Goal: Task Accomplishment & Management: Use online tool/utility

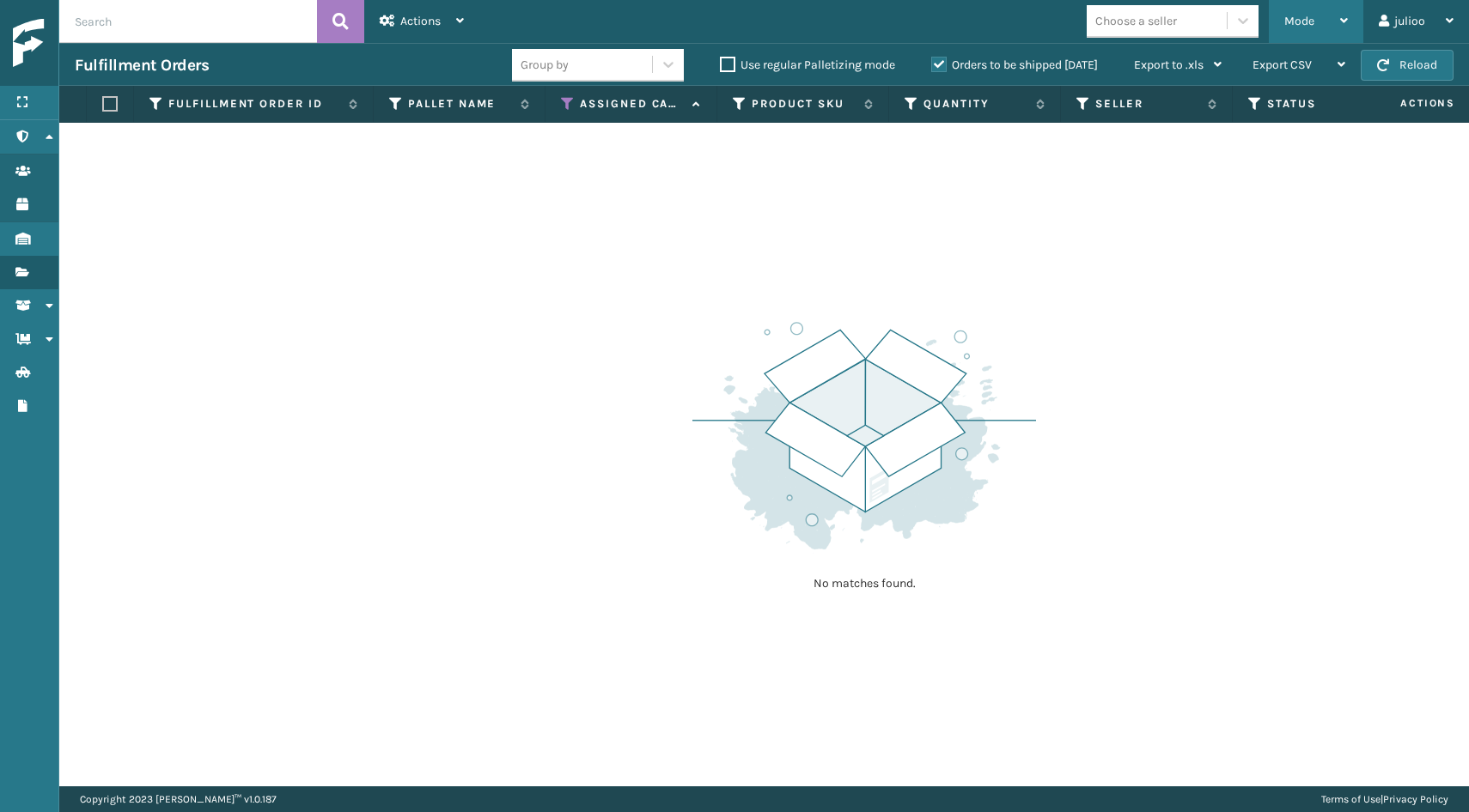
click at [1317, 38] on div "Mode" at bounding box center [1316, 21] width 63 height 43
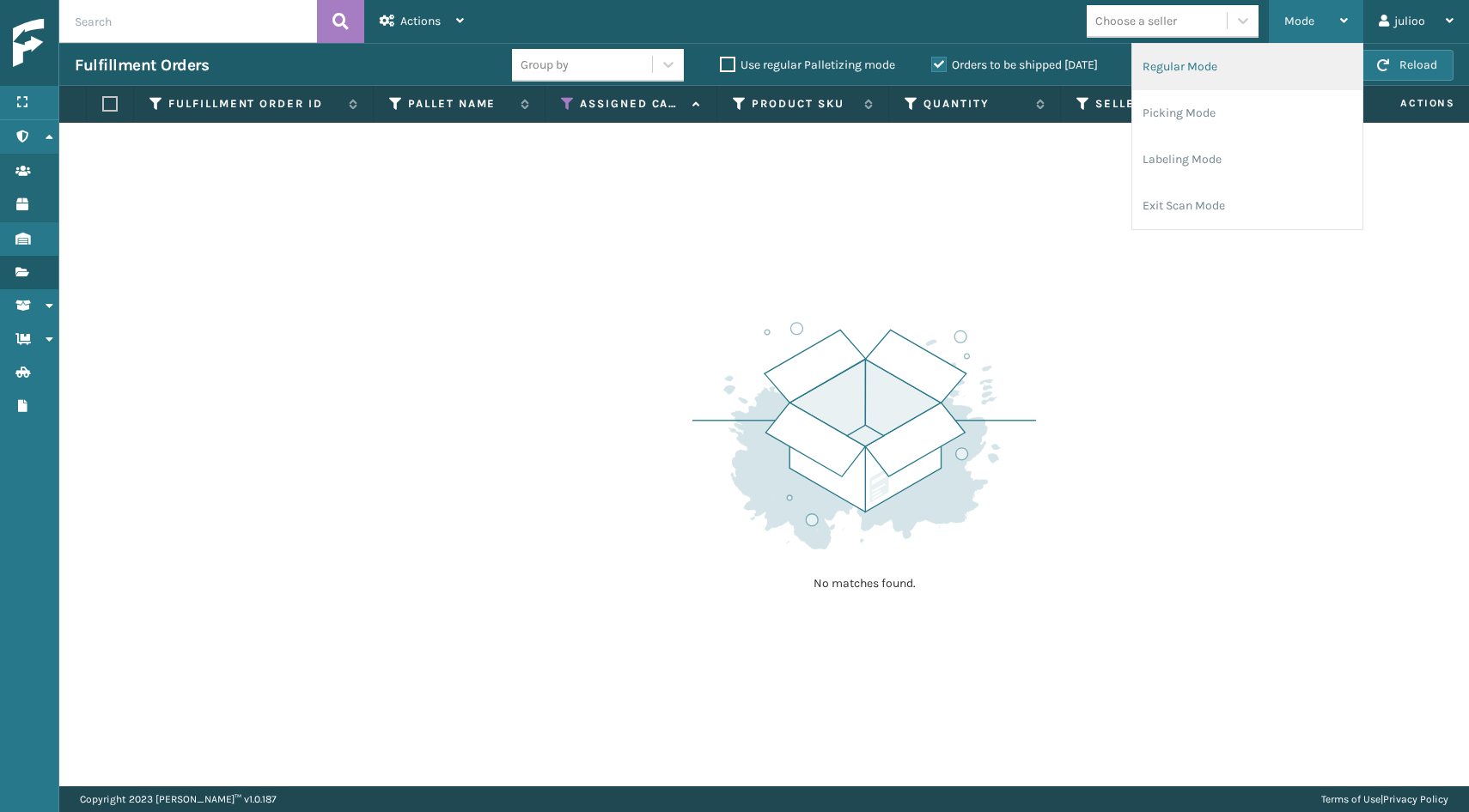
click at [1258, 70] on li "Regular Mode" at bounding box center [1247, 67] width 231 height 46
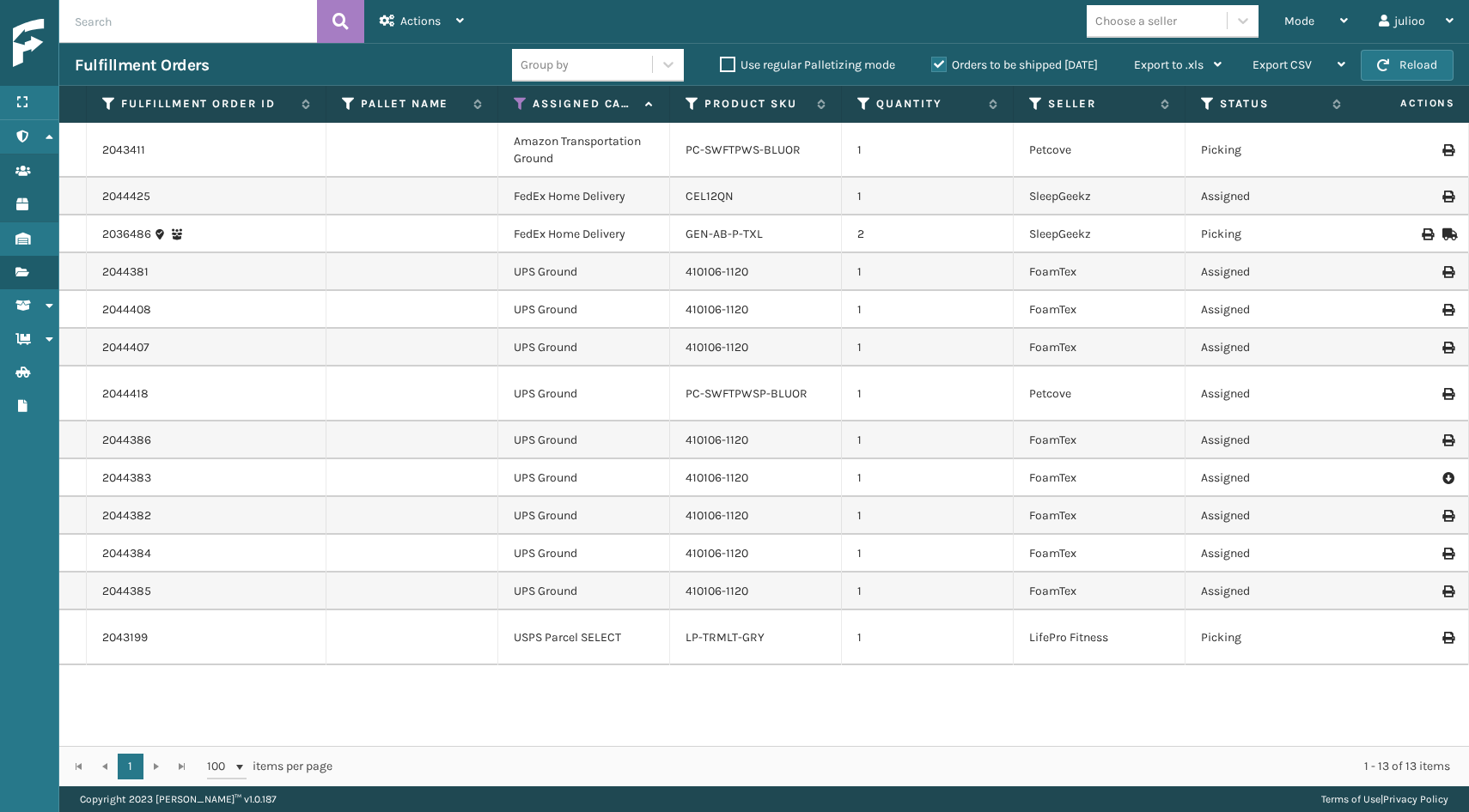
click at [1148, 235] on td "SleepGeekz" at bounding box center [1100, 233] width 172 height 37
click at [1337, 22] on div "Mode" at bounding box center [1316, 21] width 63 height 43
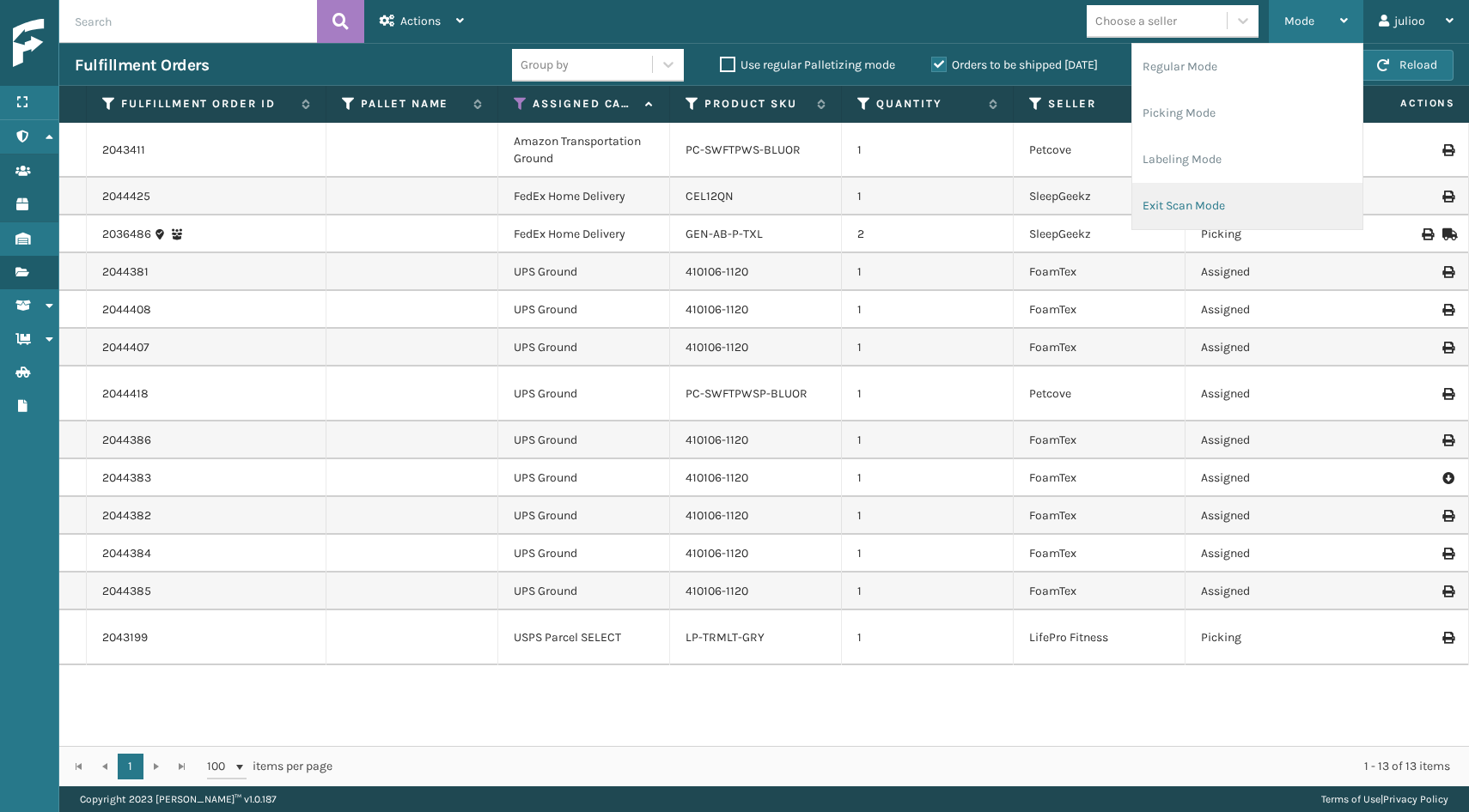
click at [1226, 196] on li "Exit Scan Mode" at bounding box center [1247, 206] width 231 height 46
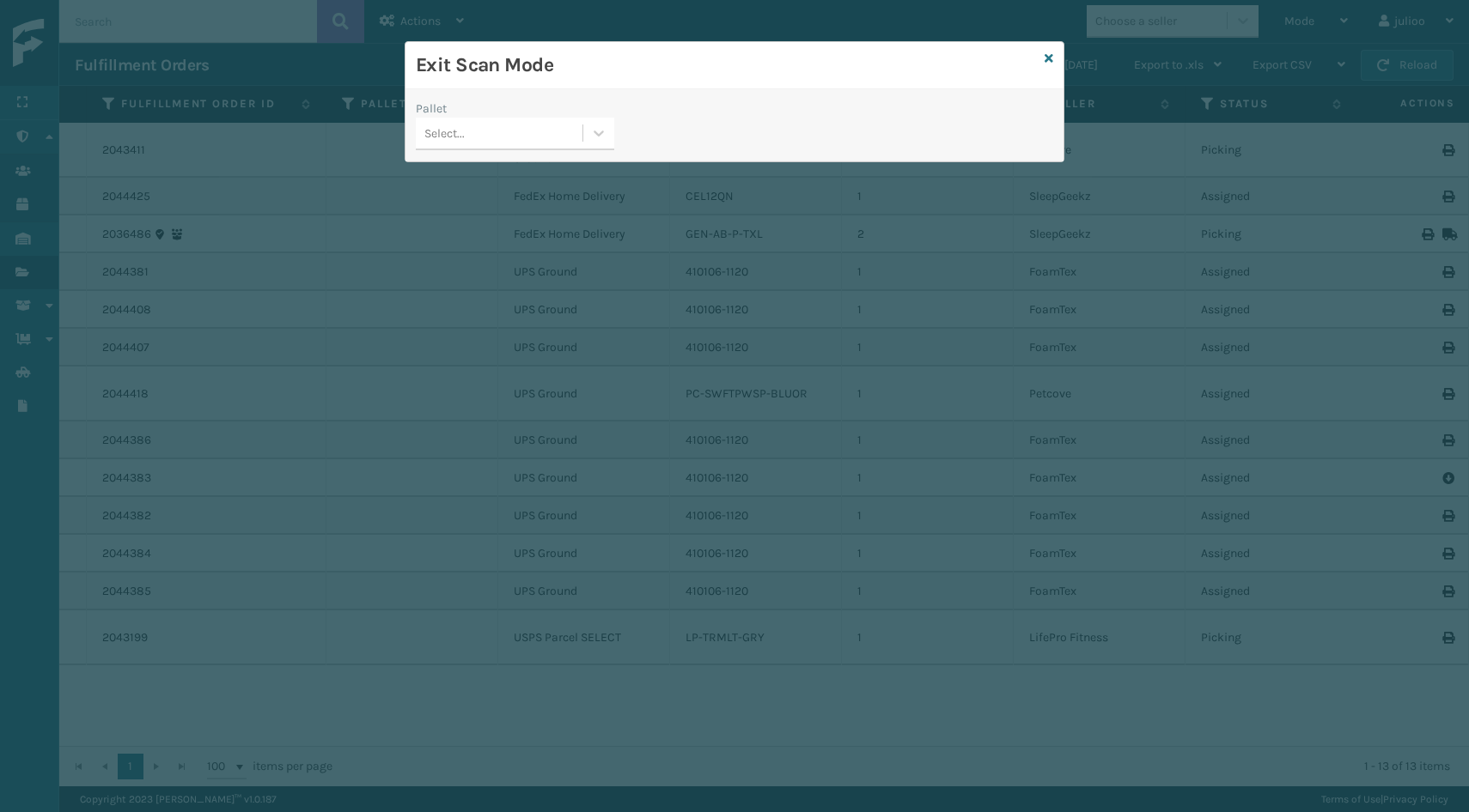
click at [560, 147] on div "Select..." at bounding box center [499, 134] width 167 height 29
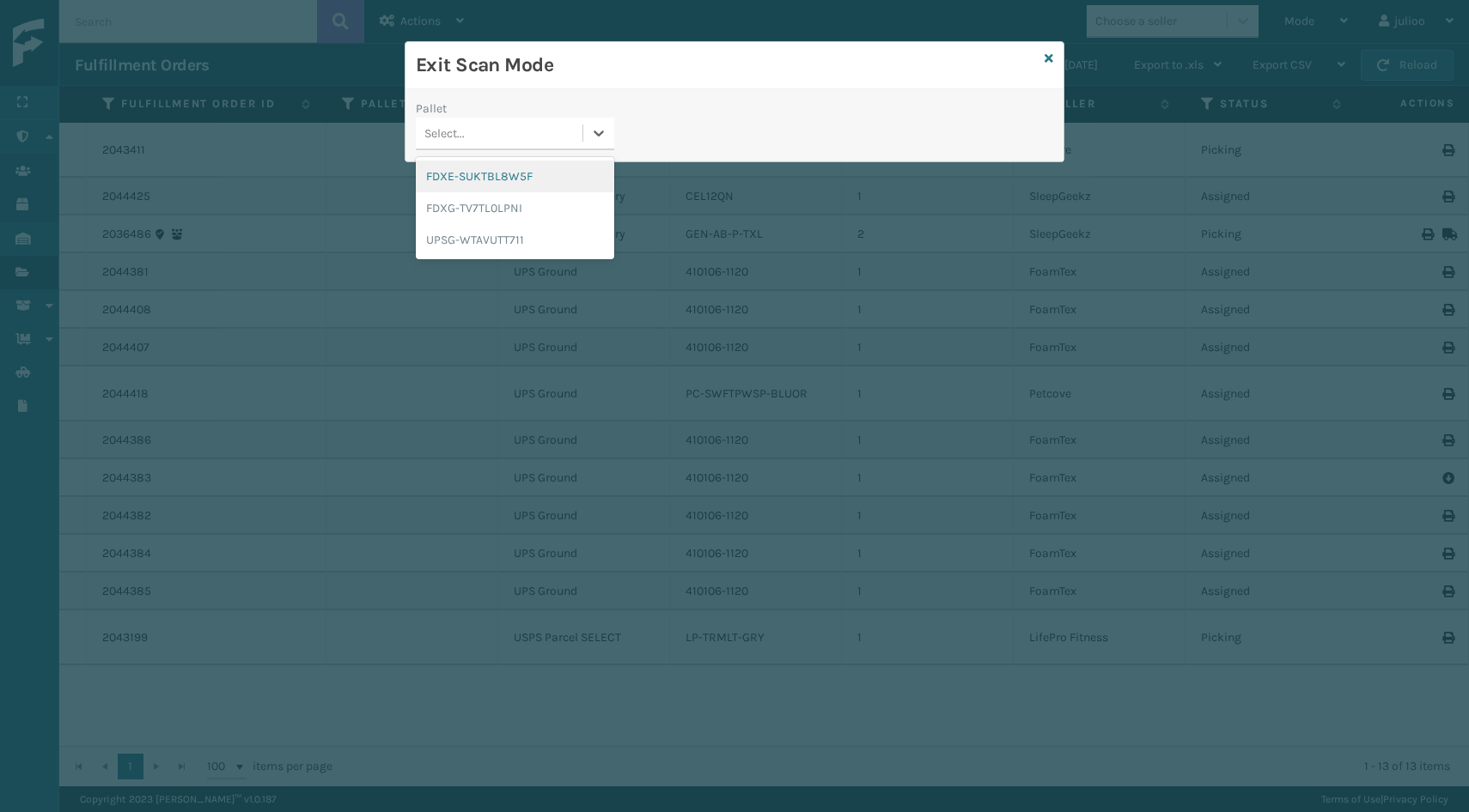
click at [551, 172] on div "FDXE-SUKTBL8W5F" at bounding box center [514, 176] width 198 height 32
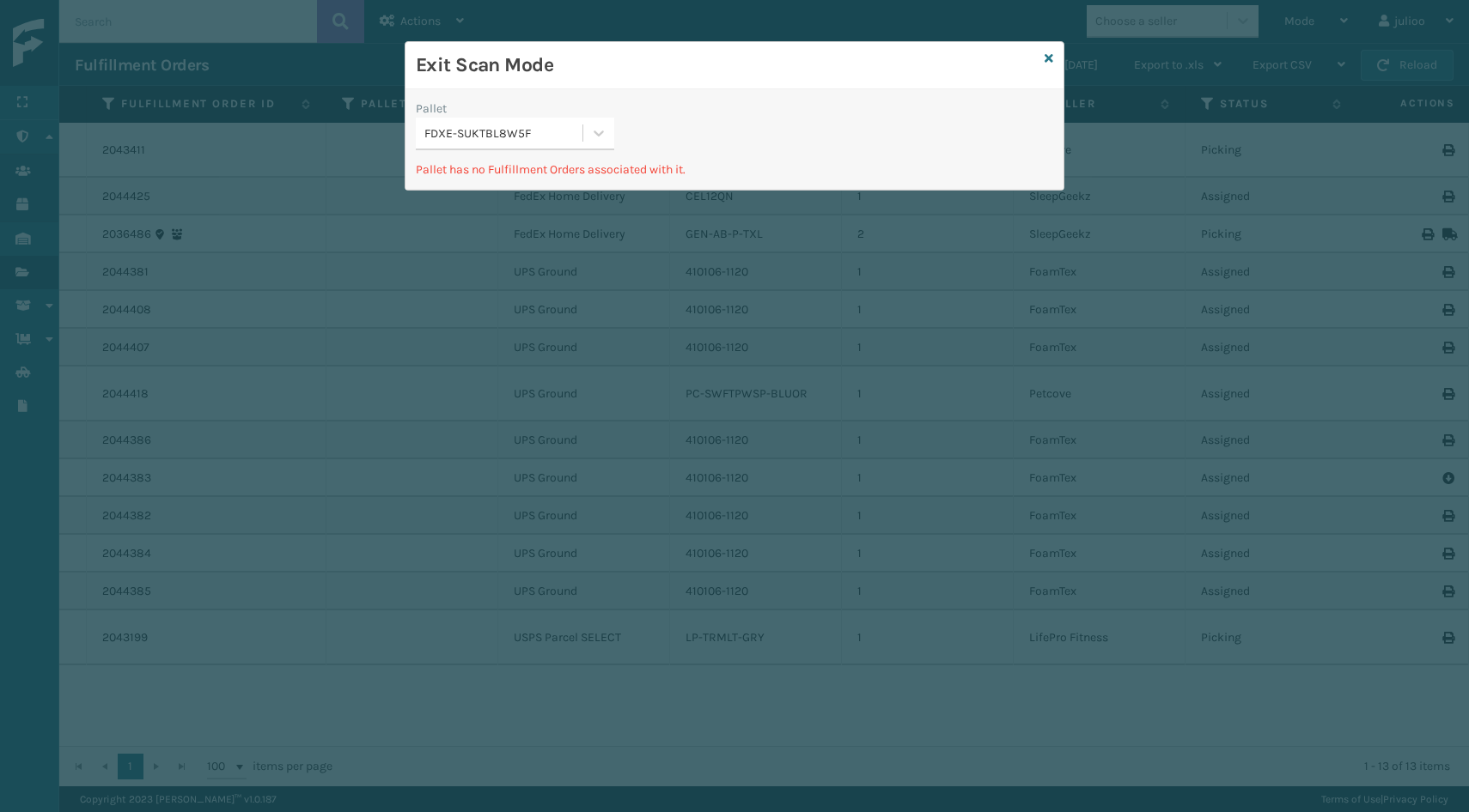
click at [572, 136] on div "FDXE-SUKTBL8W5F" at bounding box center [503, 133] width 160 height 18
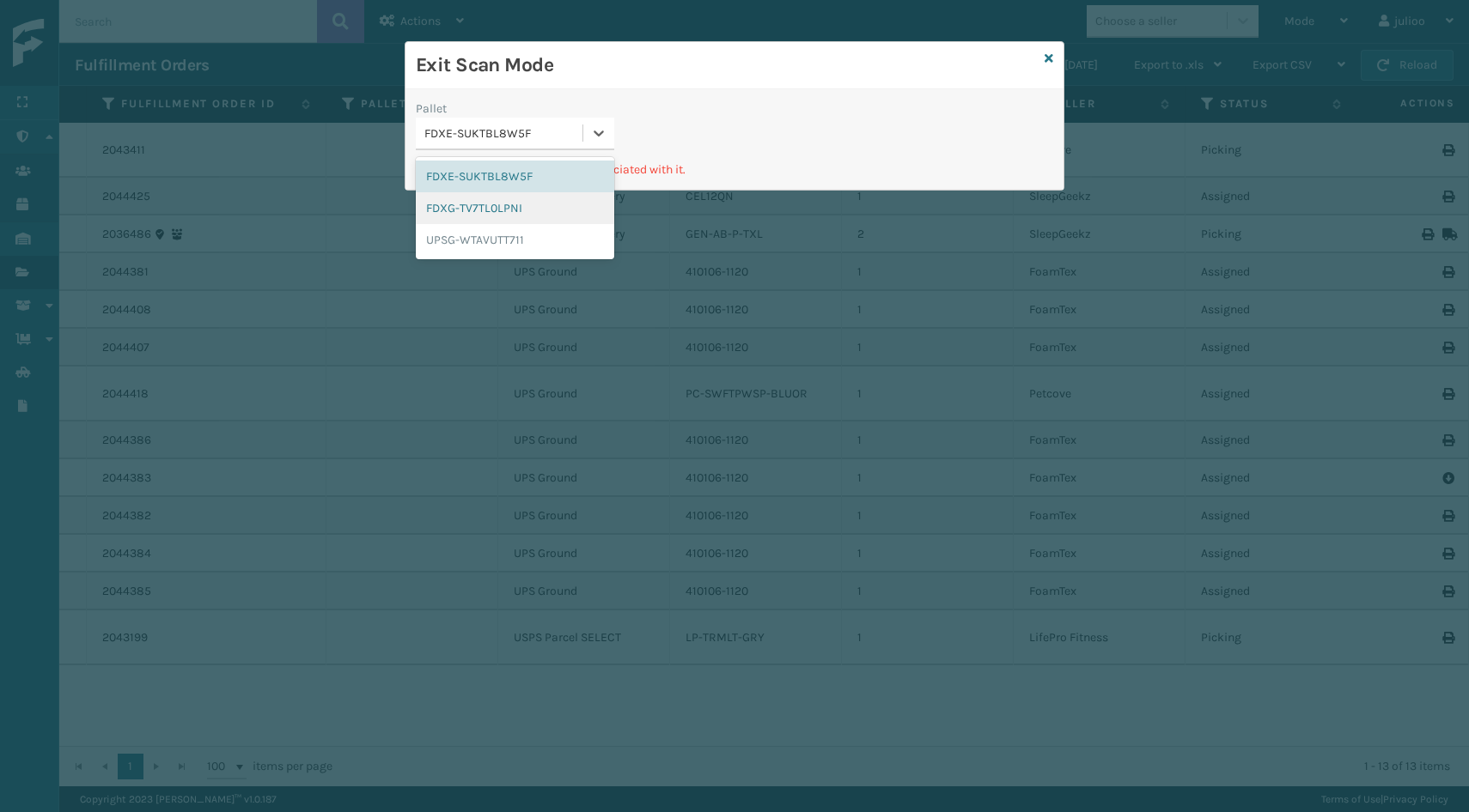
click at [538, 215] on div "FDXG-TV7TL0LPNI" at bounding box center [514, 208] width 198 height 32
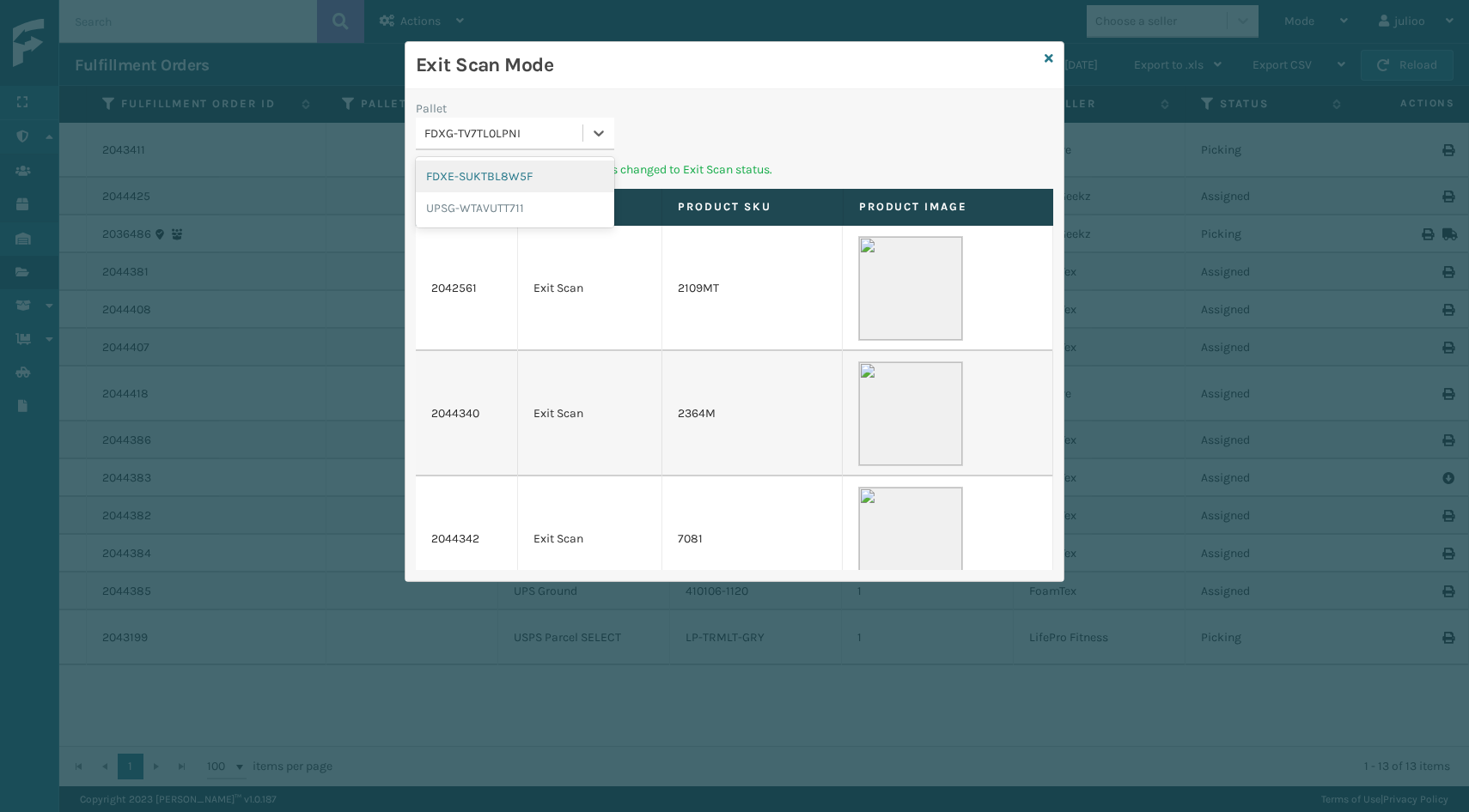
click at [565, 130] on div "FDXG-TV7TL0LPNI" at bounding box center [503, 133] width 160 height 18
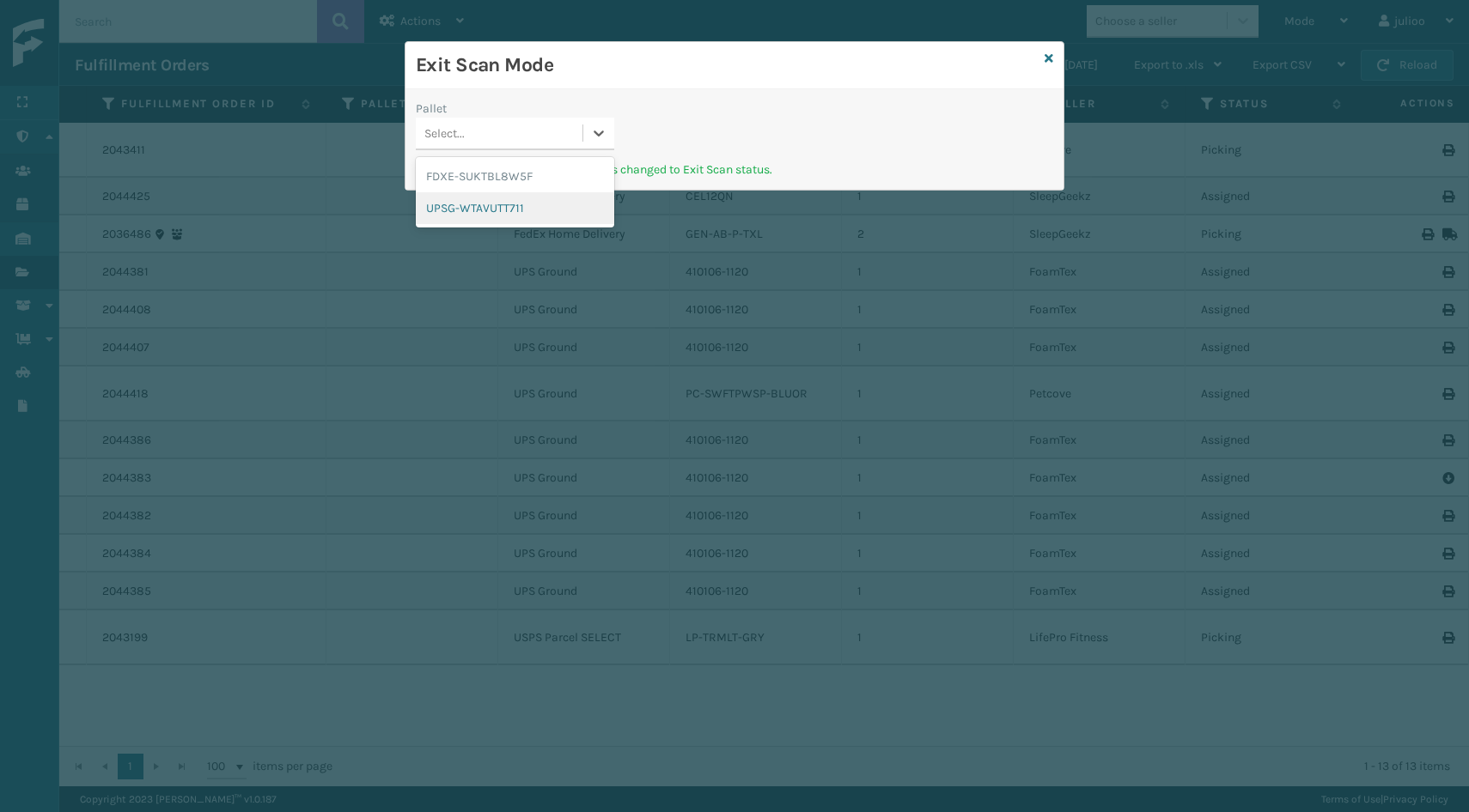
click at [480, 214] on div "UPSG-WTAVUTT711" at bounding box center [514, 208] width 198 height 32
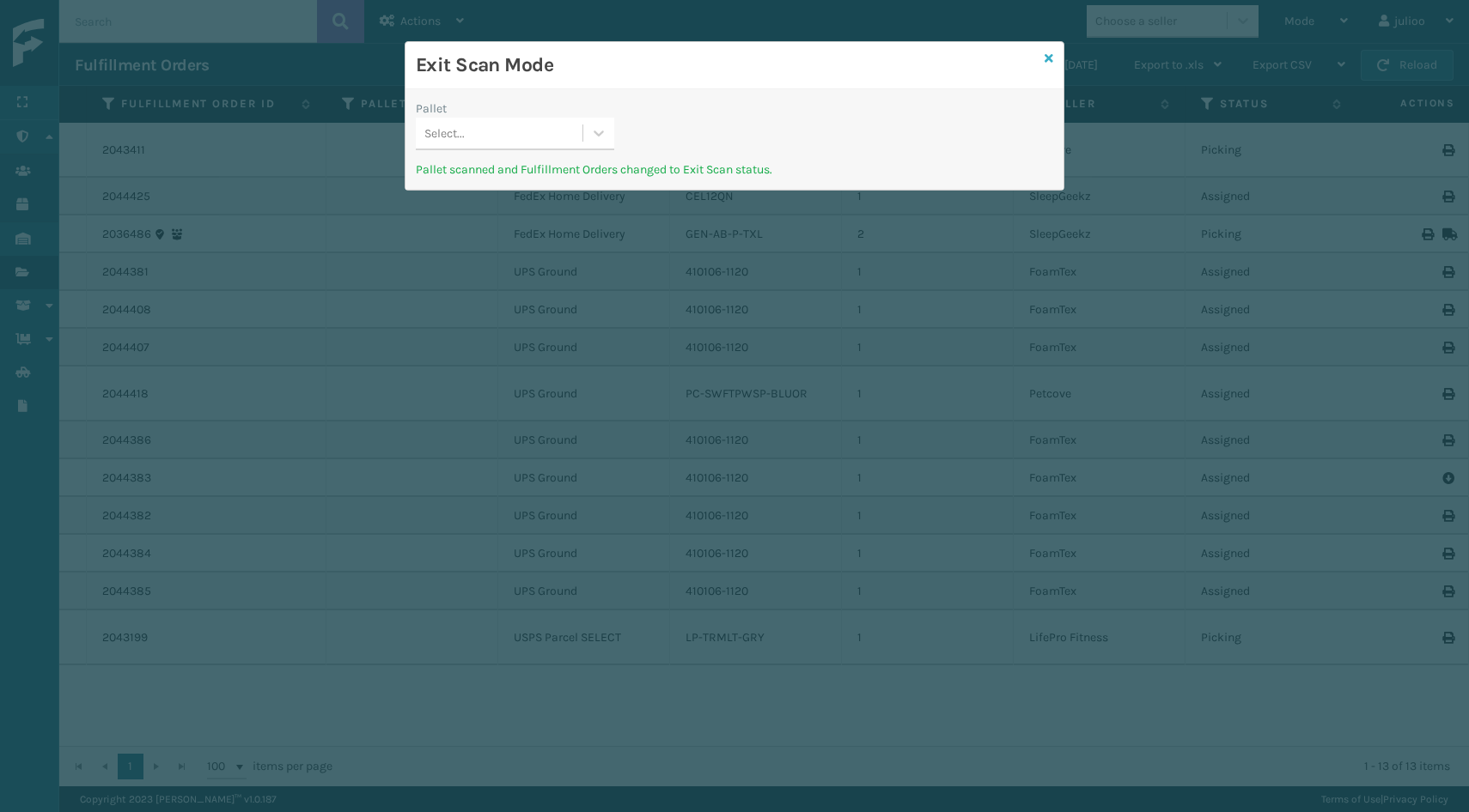
click at [1046, 59] on icon at bounding box center [1049, 58] width 9 height 12
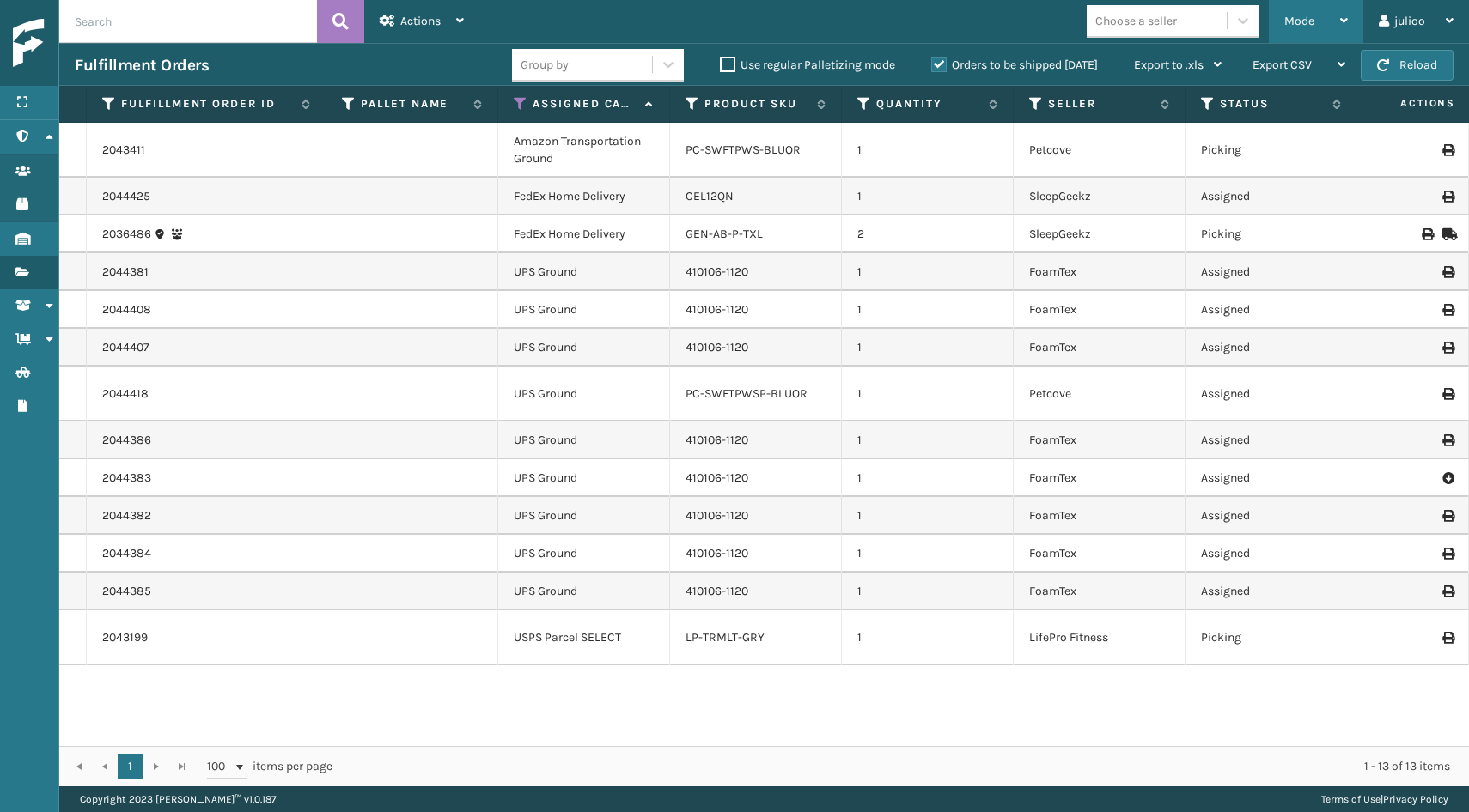
click at [1336, 32] on div "Mode" at bounding box center [1316, 21] width 63 height 43
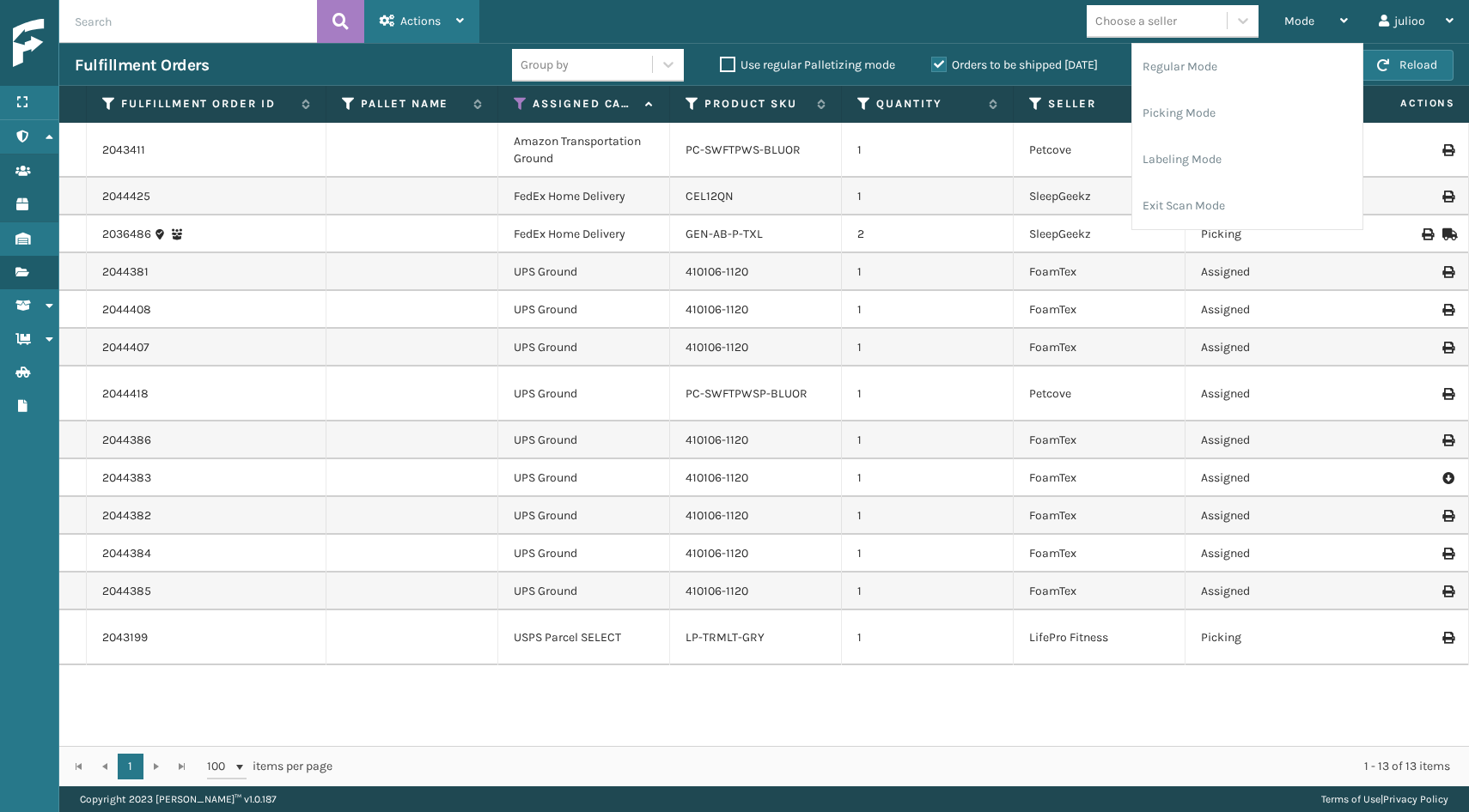
click at [432, 24] on span "Actions" at bounding box center [420, 20] width 40 height 14
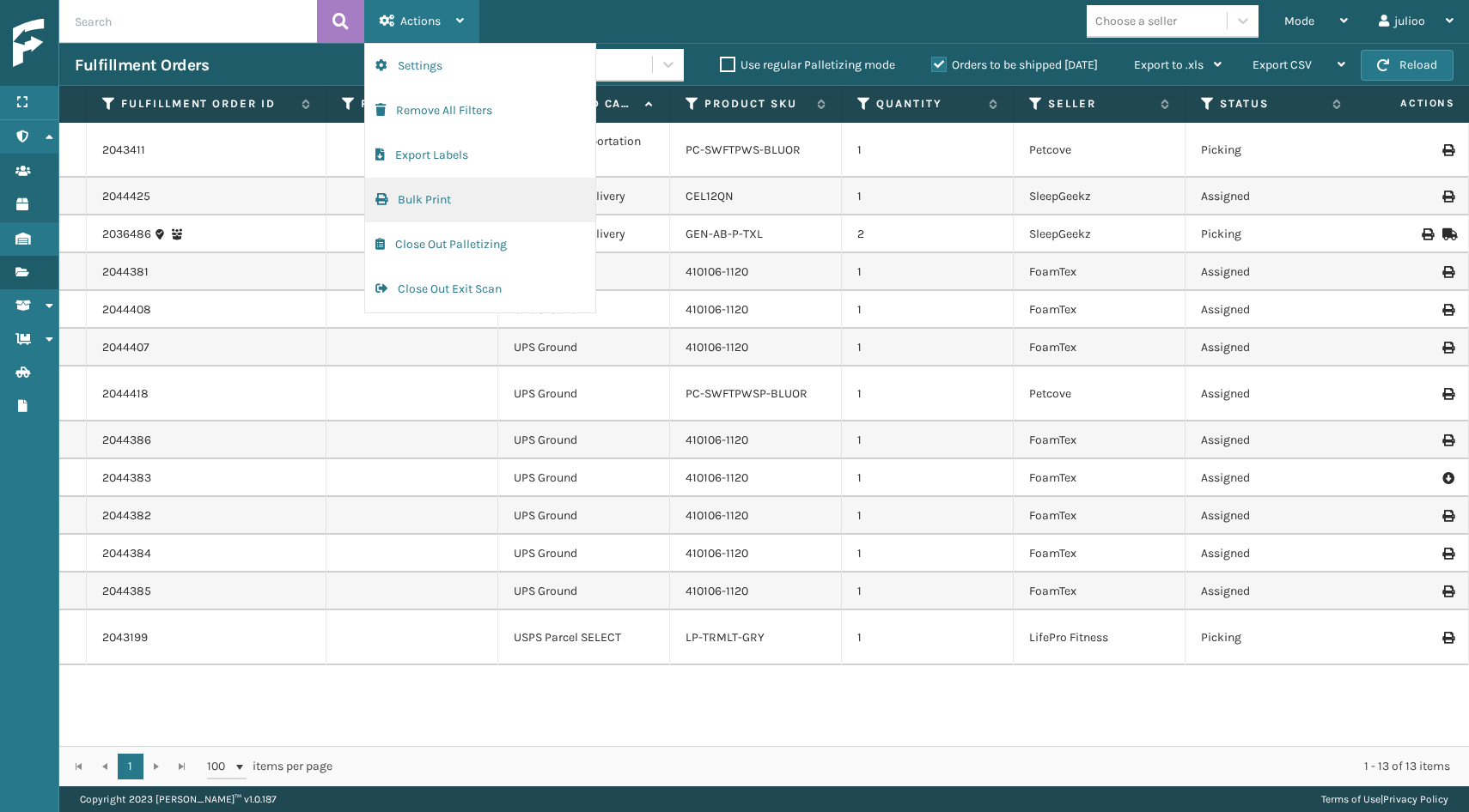
click at [457, 206] on button "Bulk Print" at bounding box center [480, 200] width 231 height 45
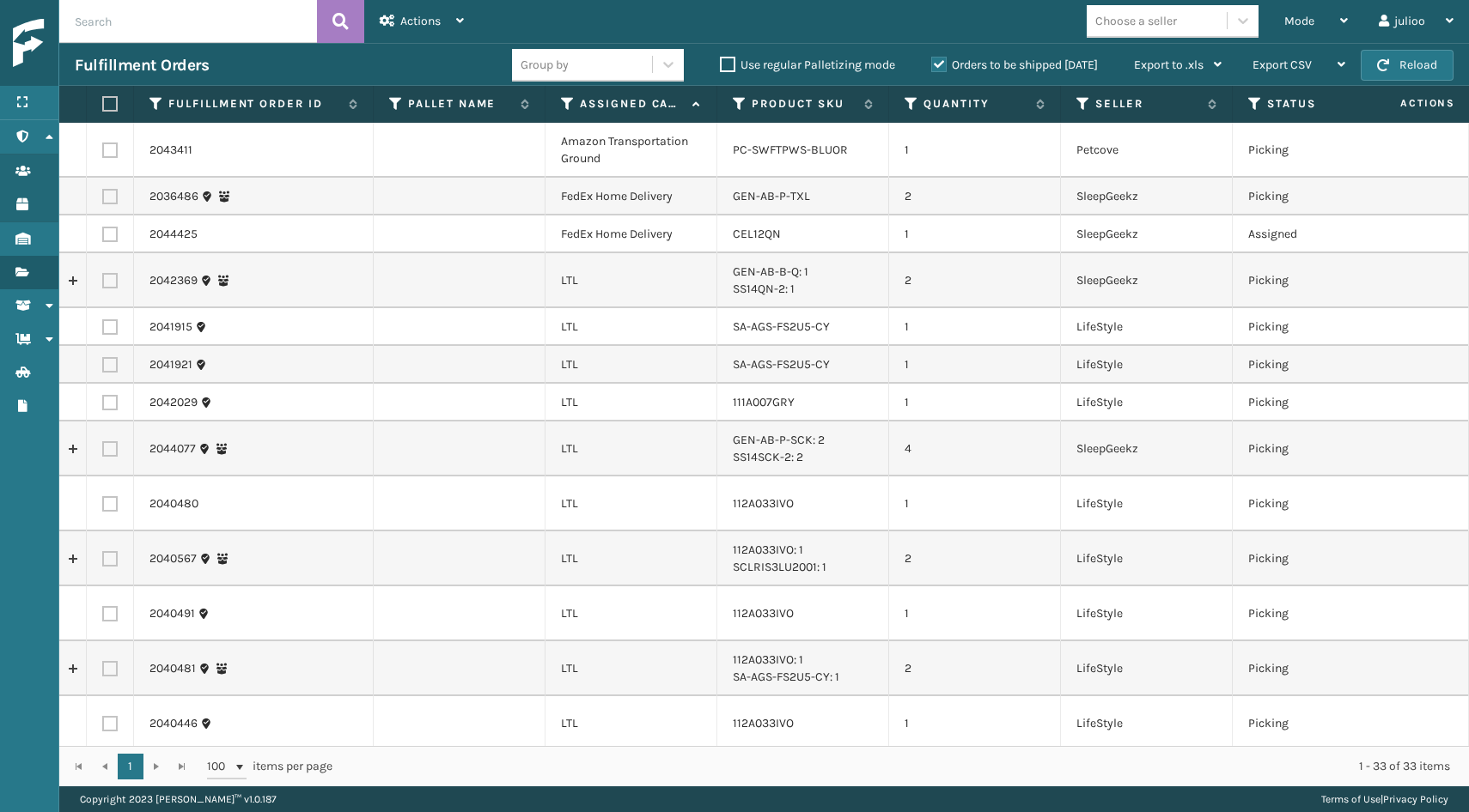
click at [113, 153] on label at bounding box center [110, 150] width 15 height 15
click at [103, 153] on input "checkbox" at bounding box center [102, 148] width 1 height 11
checkbox input "true"
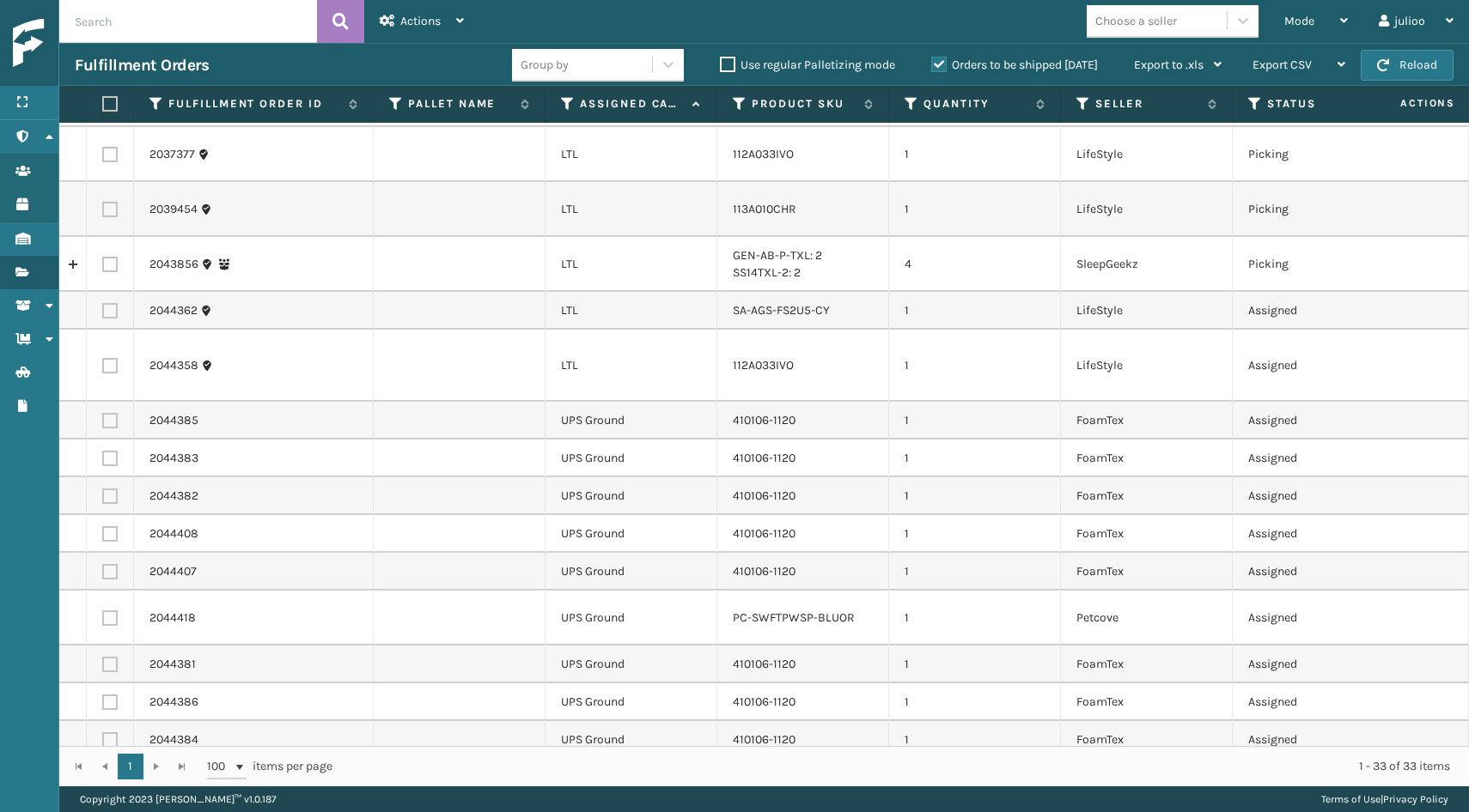
scroll to position [933, 0]
click at [110, 779] on label at bounding box center [110, 787] width 15 height 15
click at [103, 779] on input "checkbox" at bounding box center [102, 785] width 1 height 11
checkbox input "true"
click at [427, 13] on span "Actions" at bounding box center [420, 20] width 40 height 14
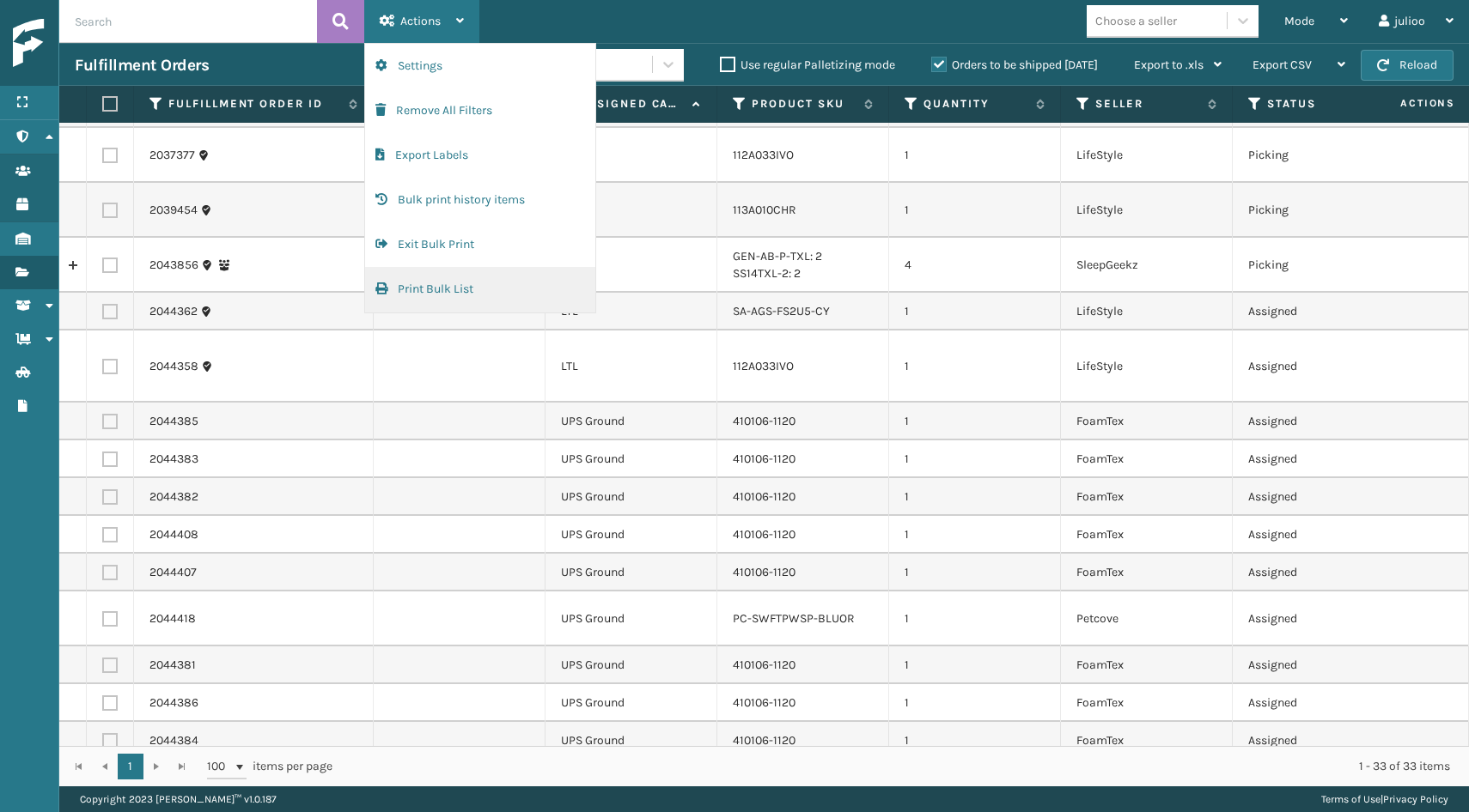
click at [465, 281] on button "Print Bulk List" at bounding box center [480, 289] width 231 height 45
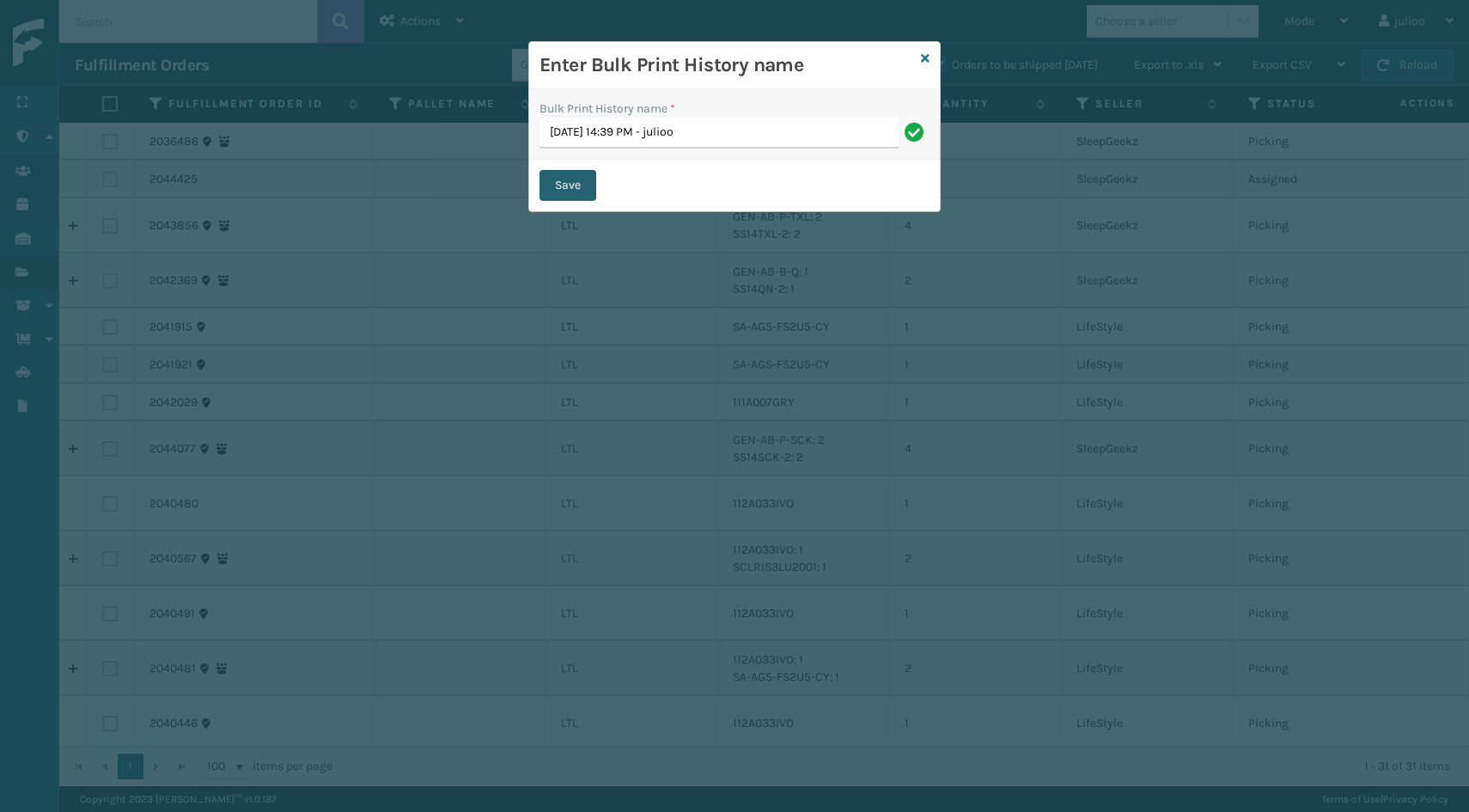
click at [567, 175] on button "Save" at bounding box center [568, 186] width 56 height 31
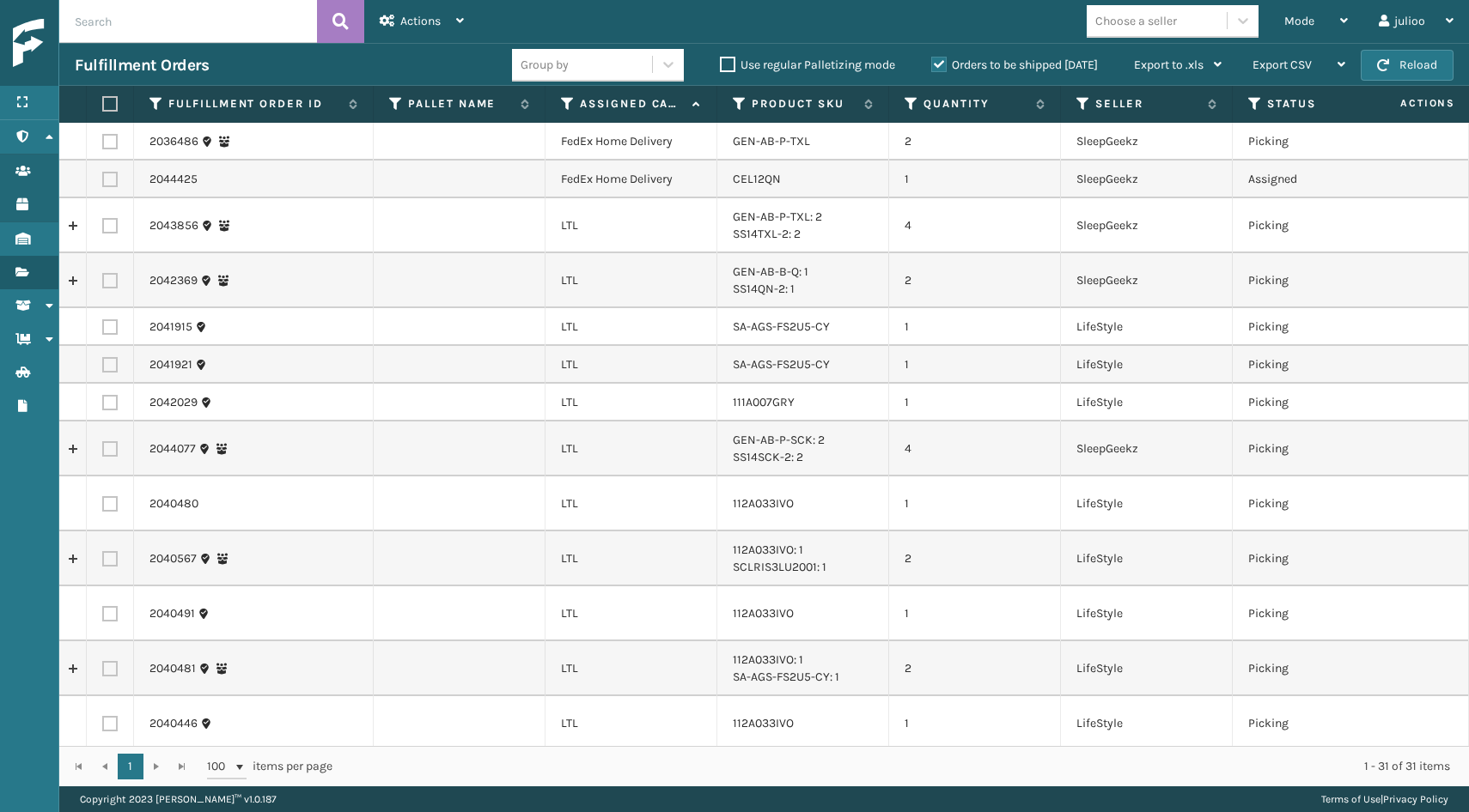
scroll to position [0, 0]
click at [1315, 24] on div "Mode" at bounding box center [1316, 21] width 63 height 43
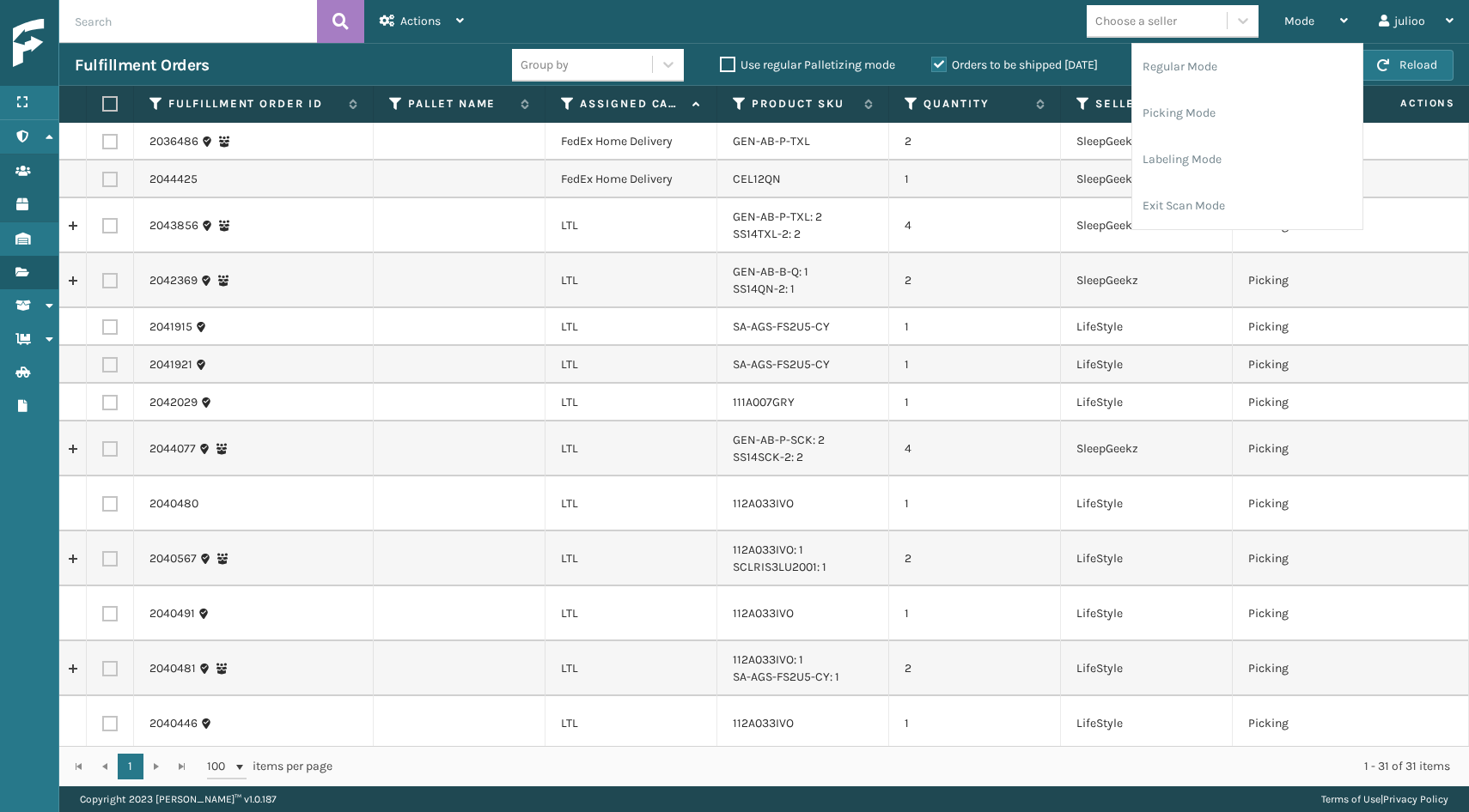
click at [941, 65] on label "Orders to be shipped [DATE]" at bounding box center [1014, 64] width 167 height 14
click at [932, 65] on input "Orders to be shipped [DATE]" at bounding box center [931, 60] width 1 height 11
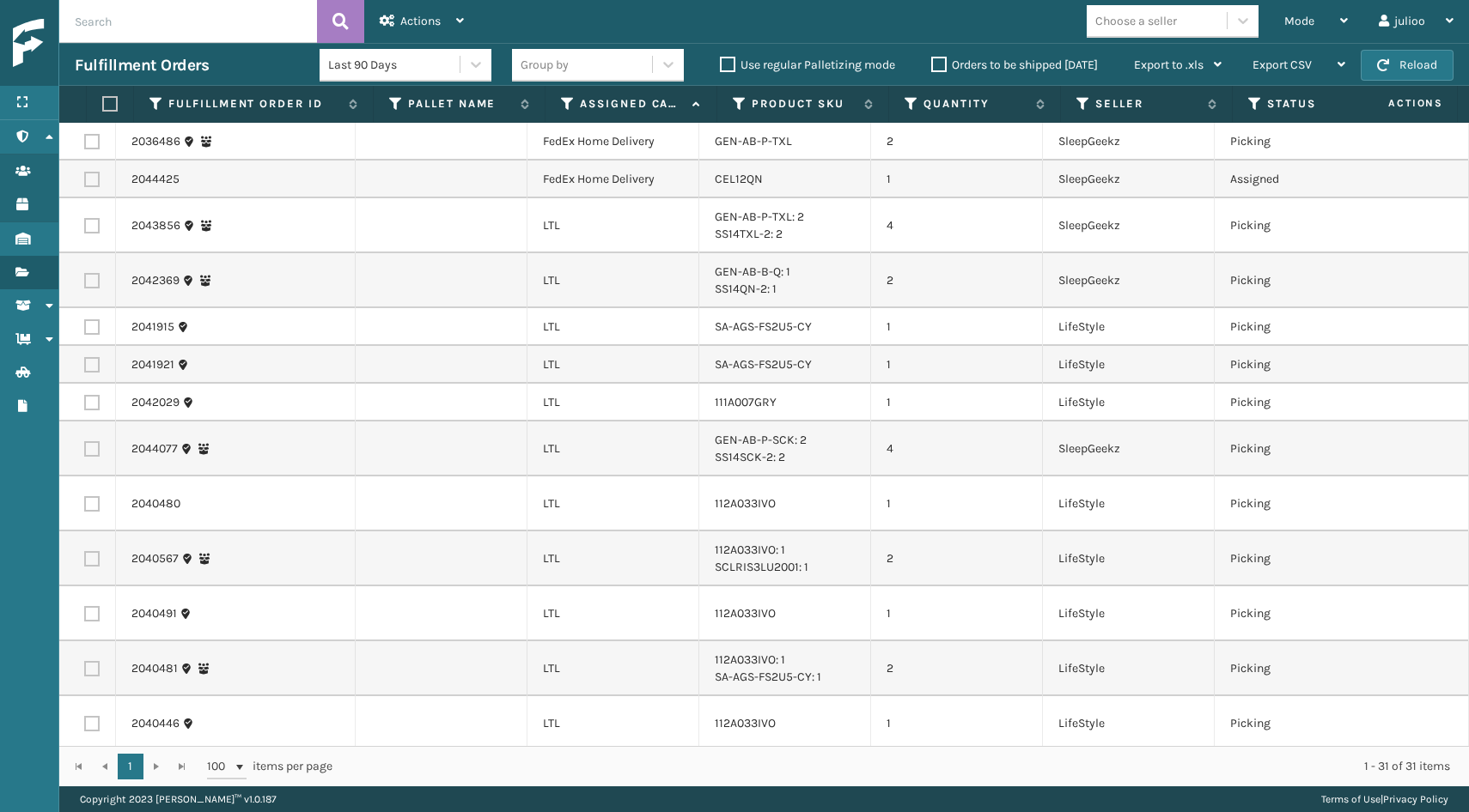
scroll to position [0, 20]
click at [1232, 107] on icon at bounding box center [1235, 104] width 13 height 15
click at [970, 232] on td "4" at bounding box center [955, 224] width 172 height 55
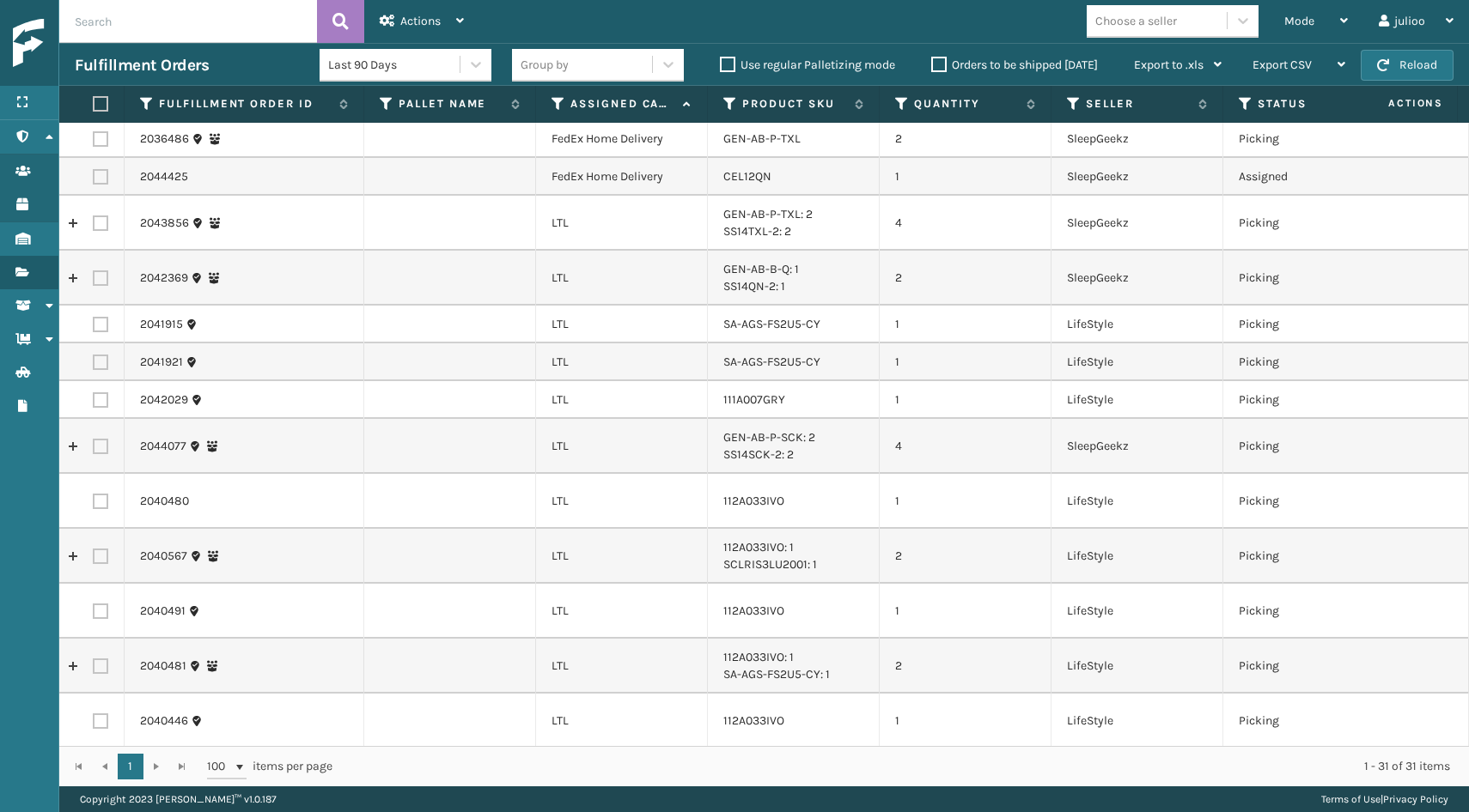
scroll to position [0, 0]
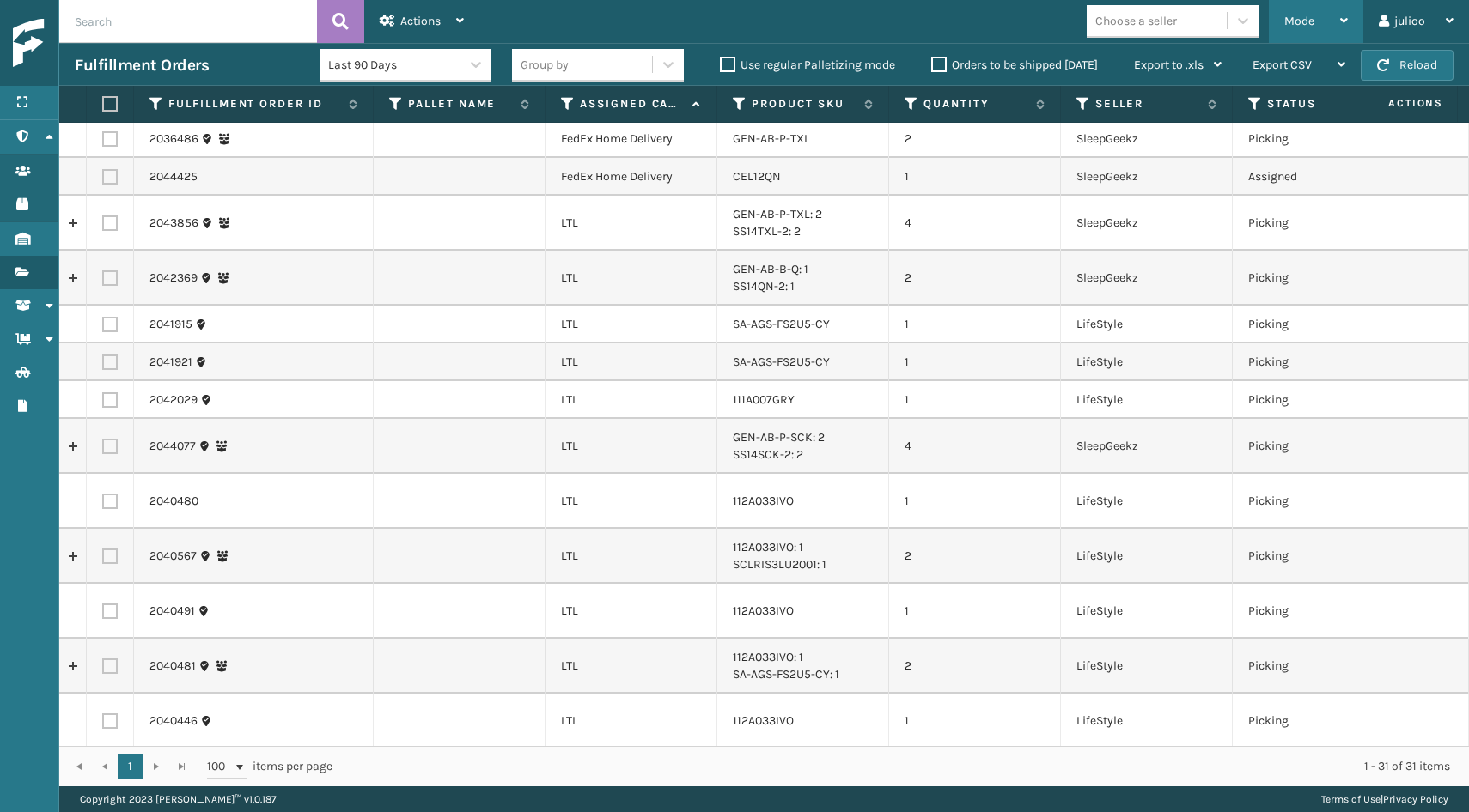
click at [1290, 39] on div "Mode" at bounding box center [1316, 21] width 63 height 43
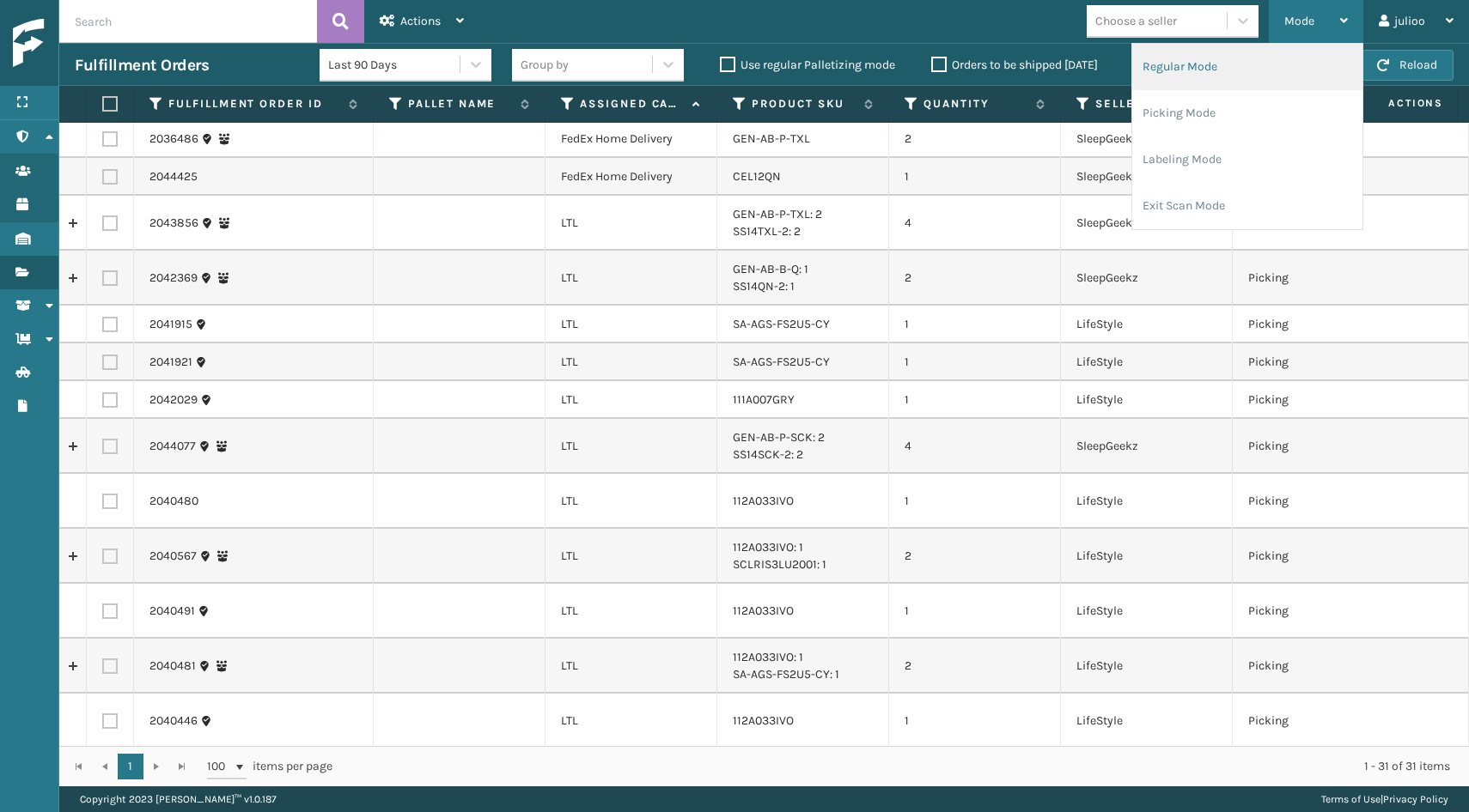
click at [1260, 67] on li "Regular Mode" at bounding box center [1247, 67] width 231 height 46
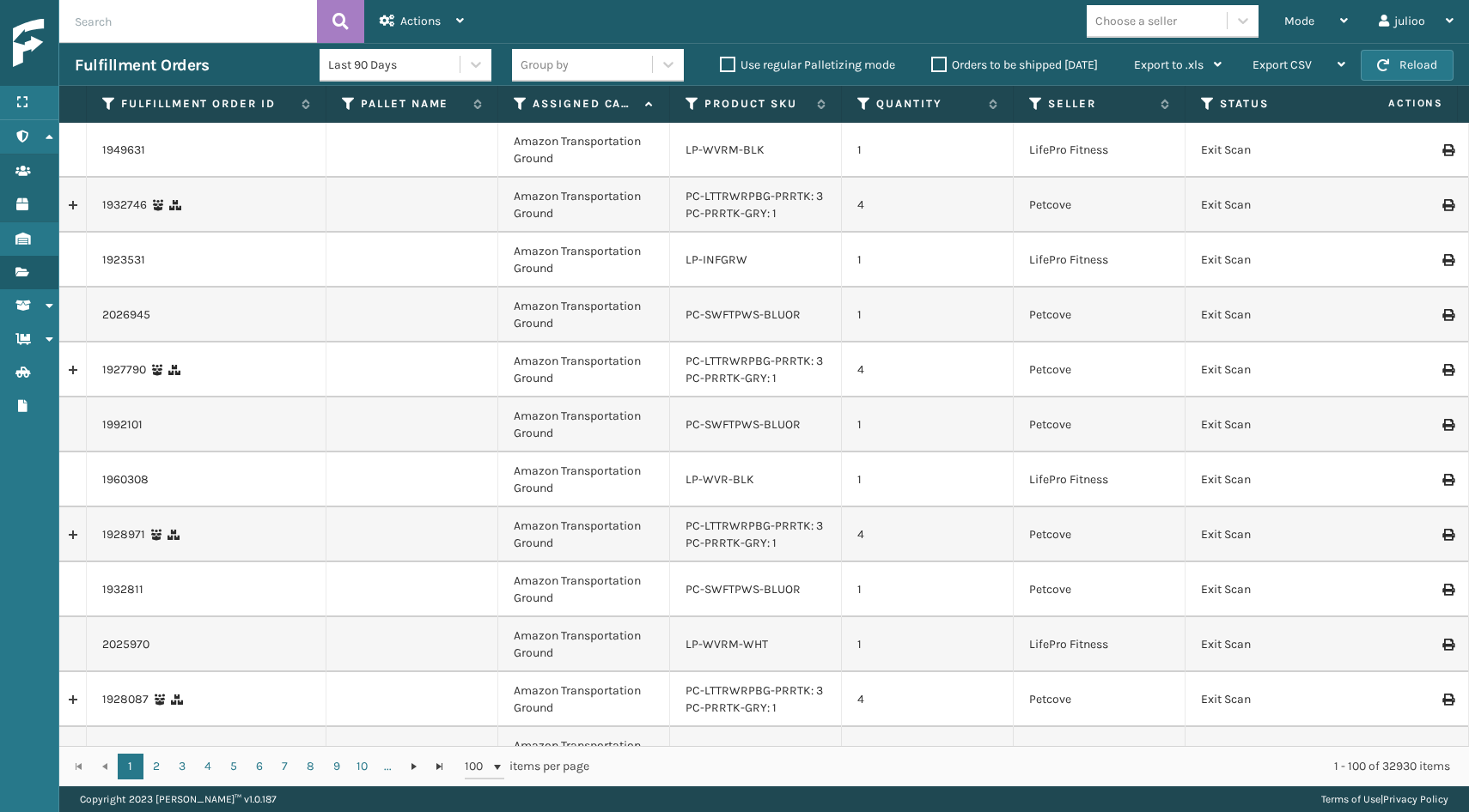
click at [1202, 104] on icon at bounding box center [1208, 104] width 13 height 15
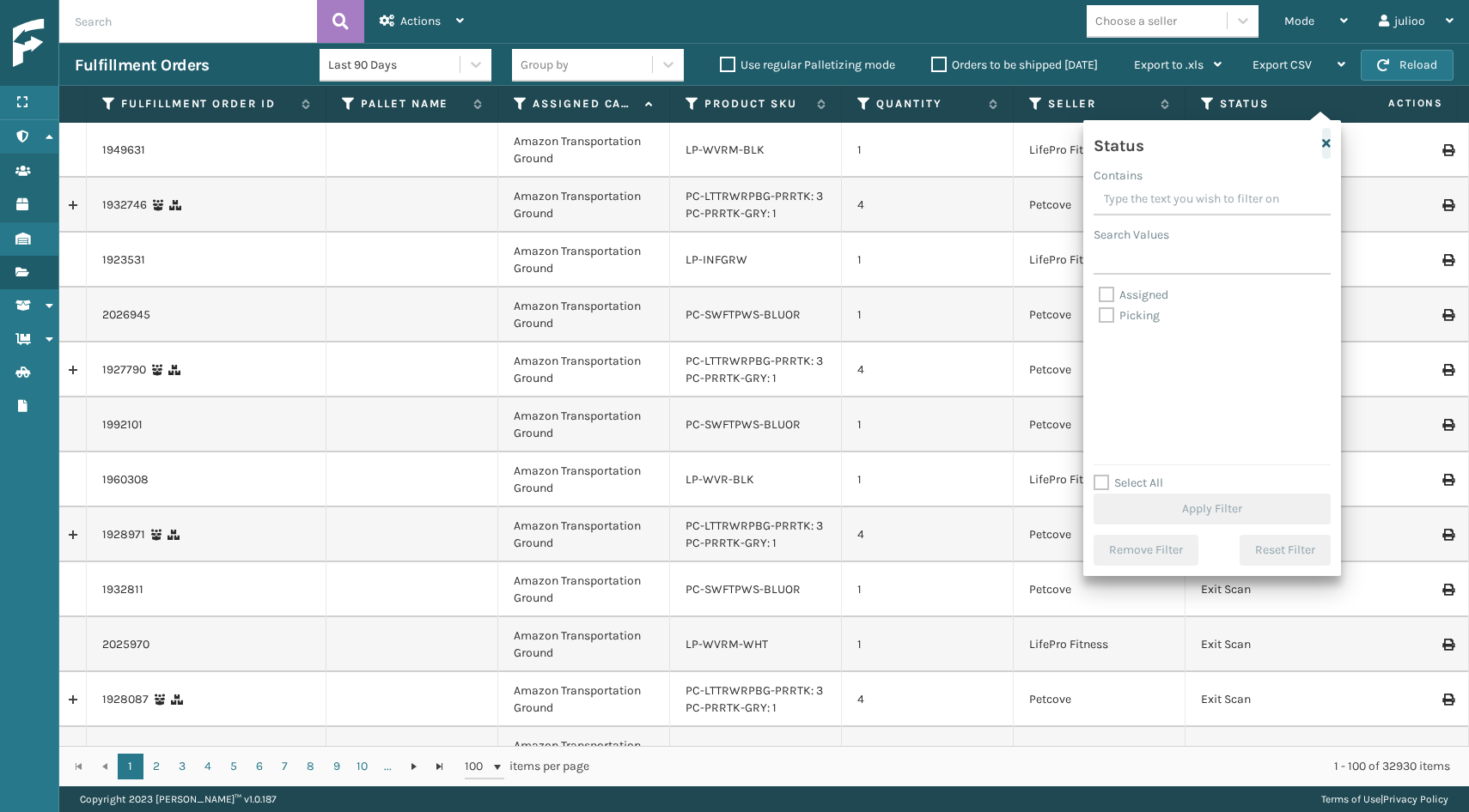
click at [1324, 147] on icon "button" at bounding box center [1326, 143] width 9 height 12
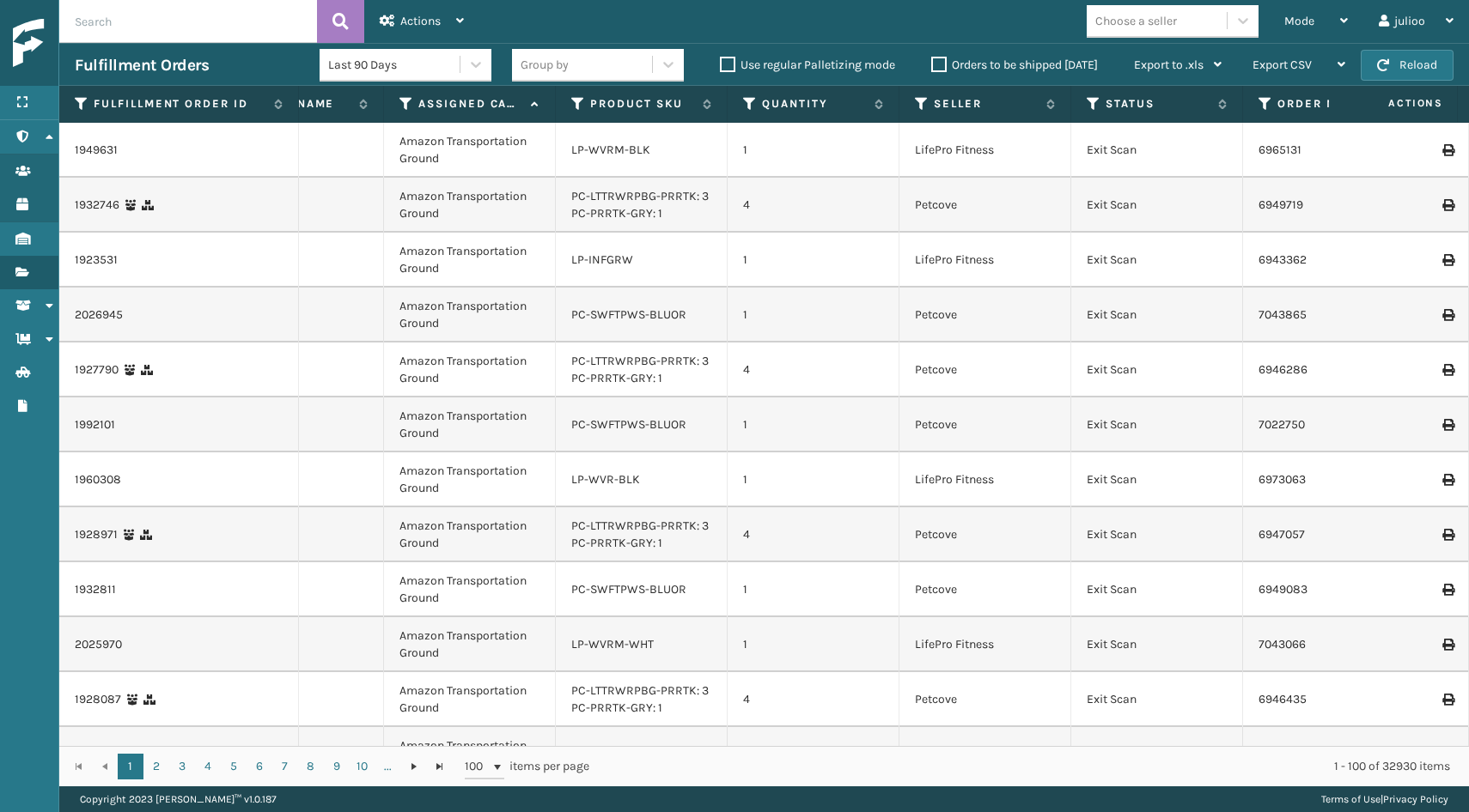
scroll to position [0, 116]
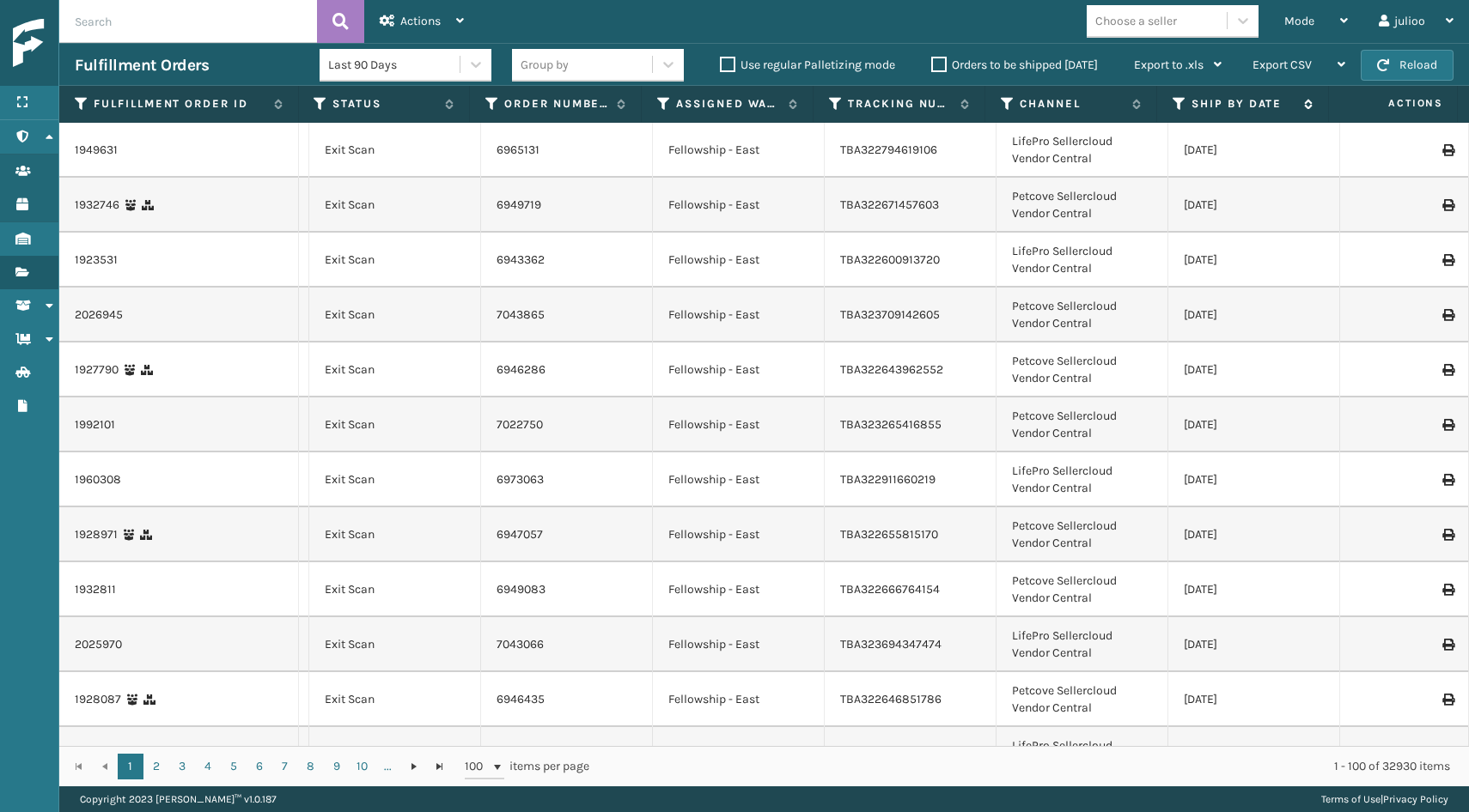
click at [1175, 107] on icon at bounding box center [1179, 104] width 13 height 15
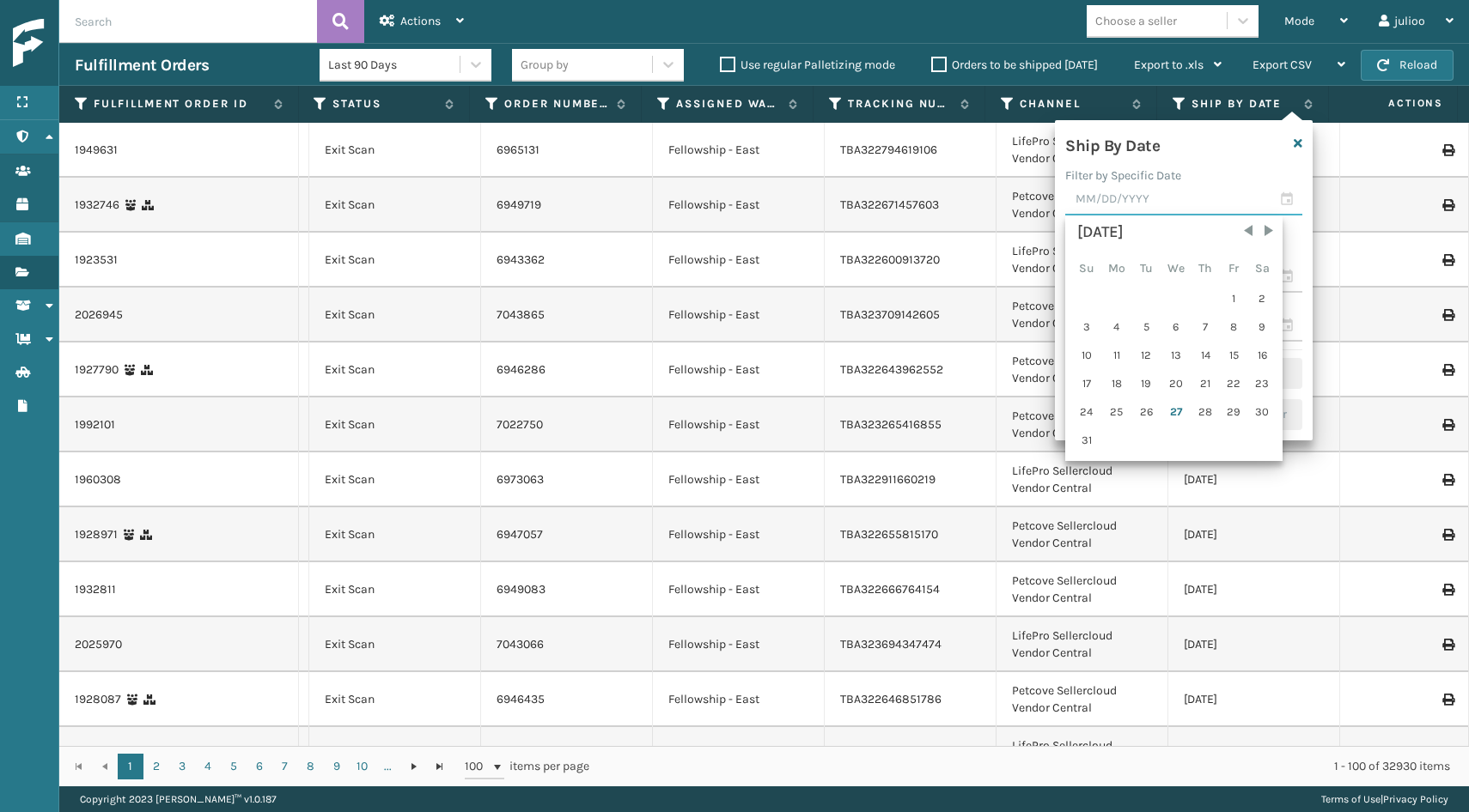
click at [1284, 202] on input "text" at bounding box center [1184, 200] width 237 height 31
click at [1172, 406] on div "27" at bounding box center [1176, 411] width 29 height 26
type input "[DATE]"
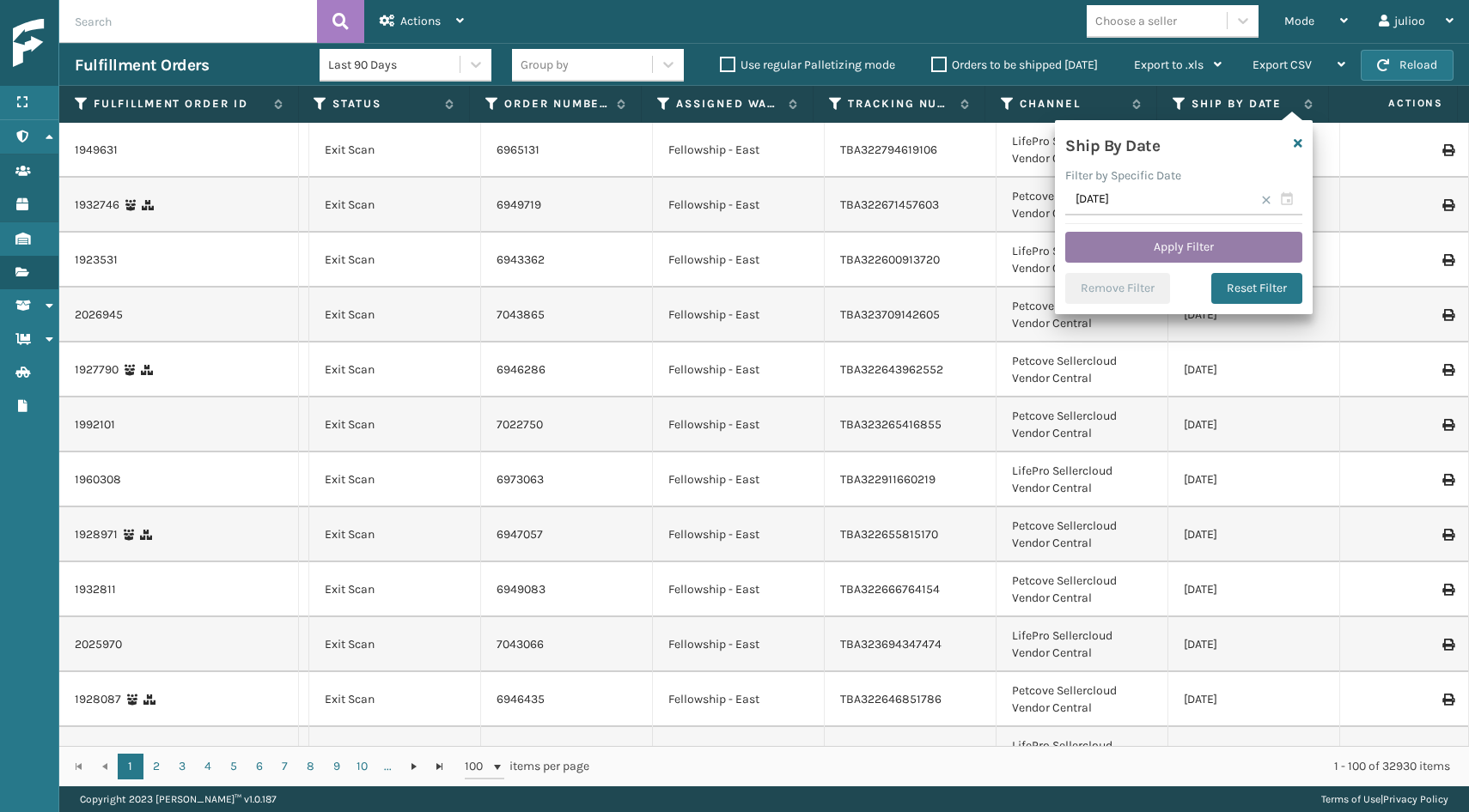
click at [1186, 245] on button "Apply Filter" at bounding box center [1184, 247] width 237 height 31
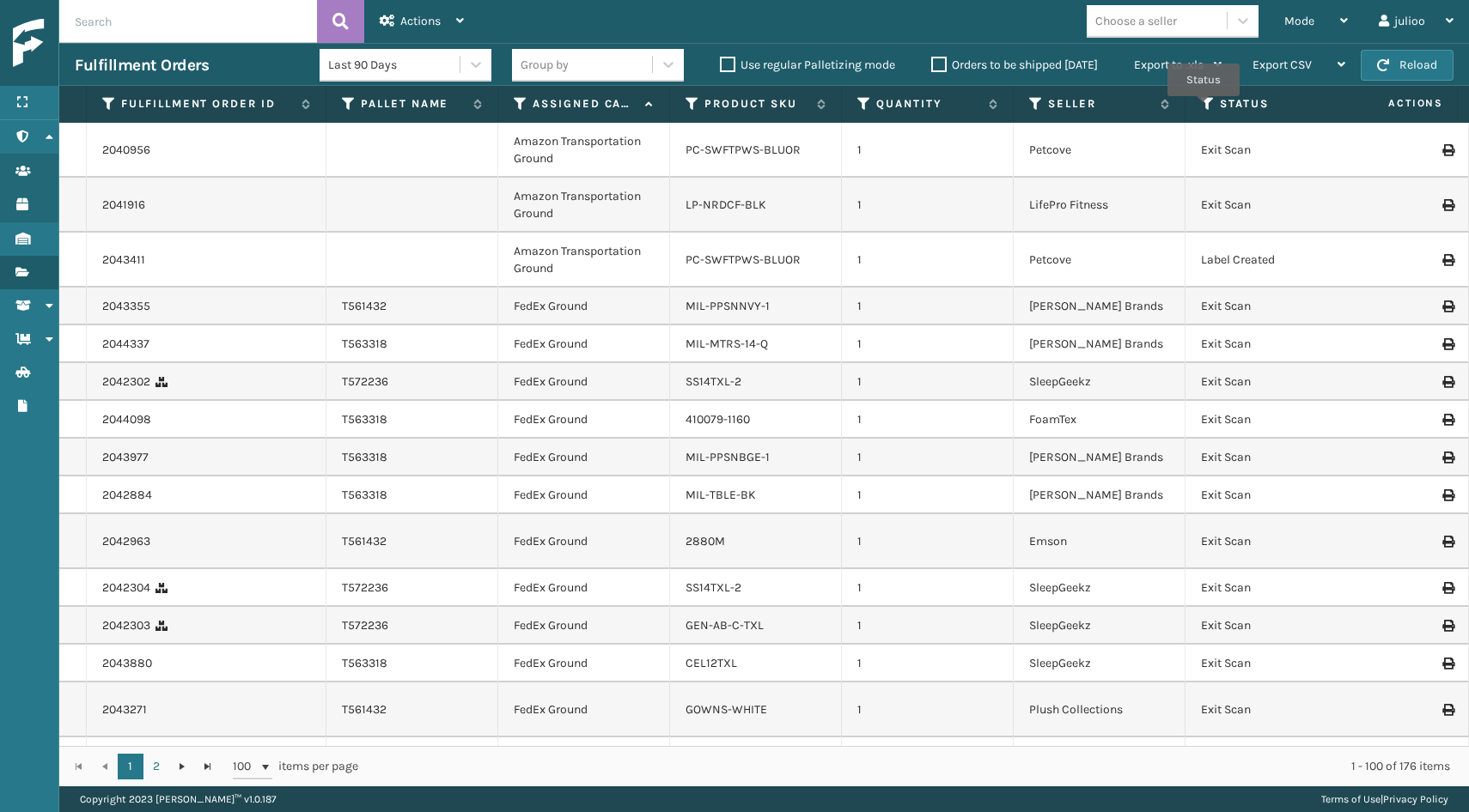
click at [1203, 107] on icon at bounding box center [1208, 104] width 13 height 15
click at [998, 311] on td "1" at bounding box center [928, 306] width 172 height 37
click at [190, 25] on input "text" at bounding box center [188, 21] width 257 height 43
click at [450, 33] on div "Actions" at bounding box center [422, 21] width 84 height 43
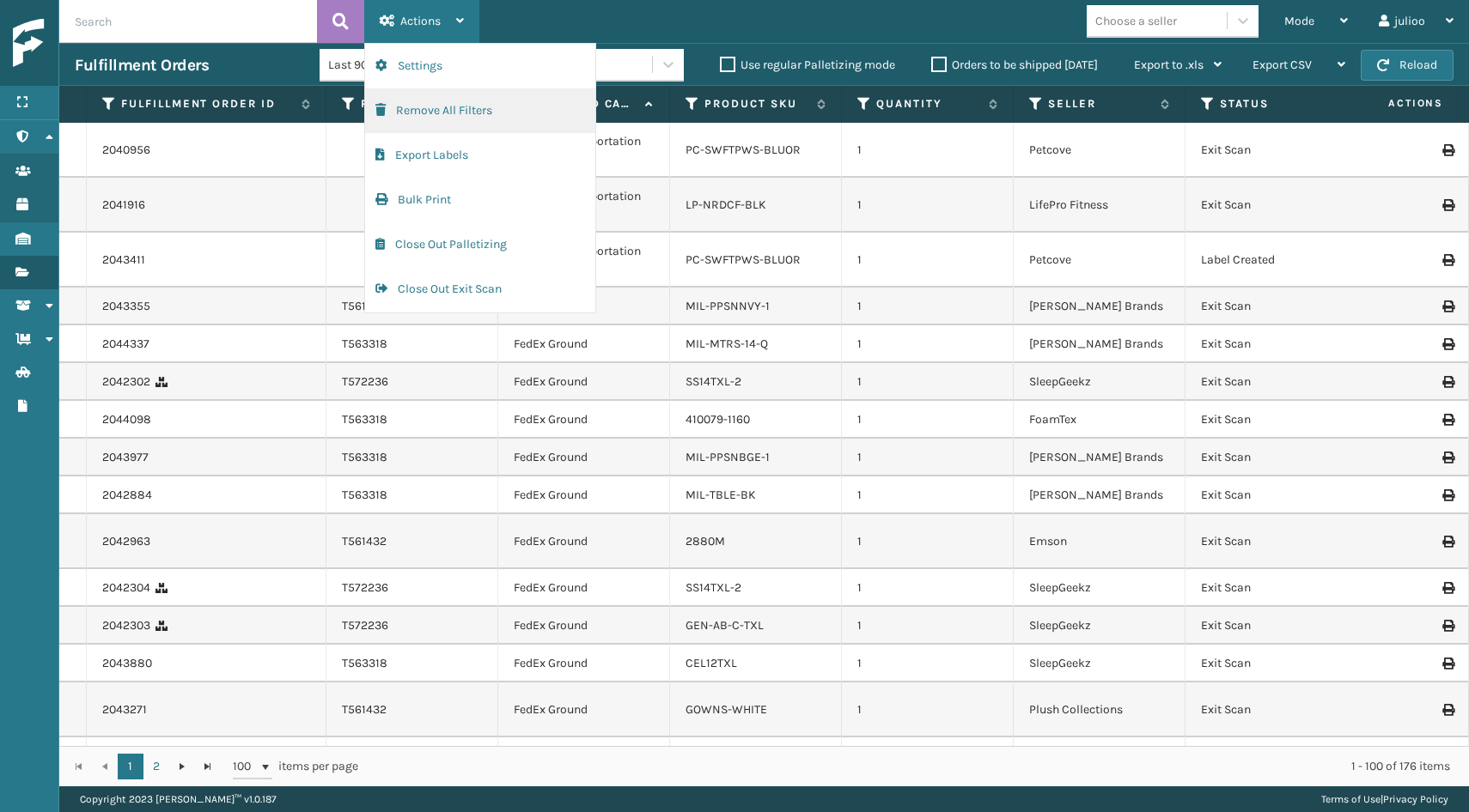
click at [474, 108] on button "Remove All Filters" at bounding box center [480, 110] width 231 height 45
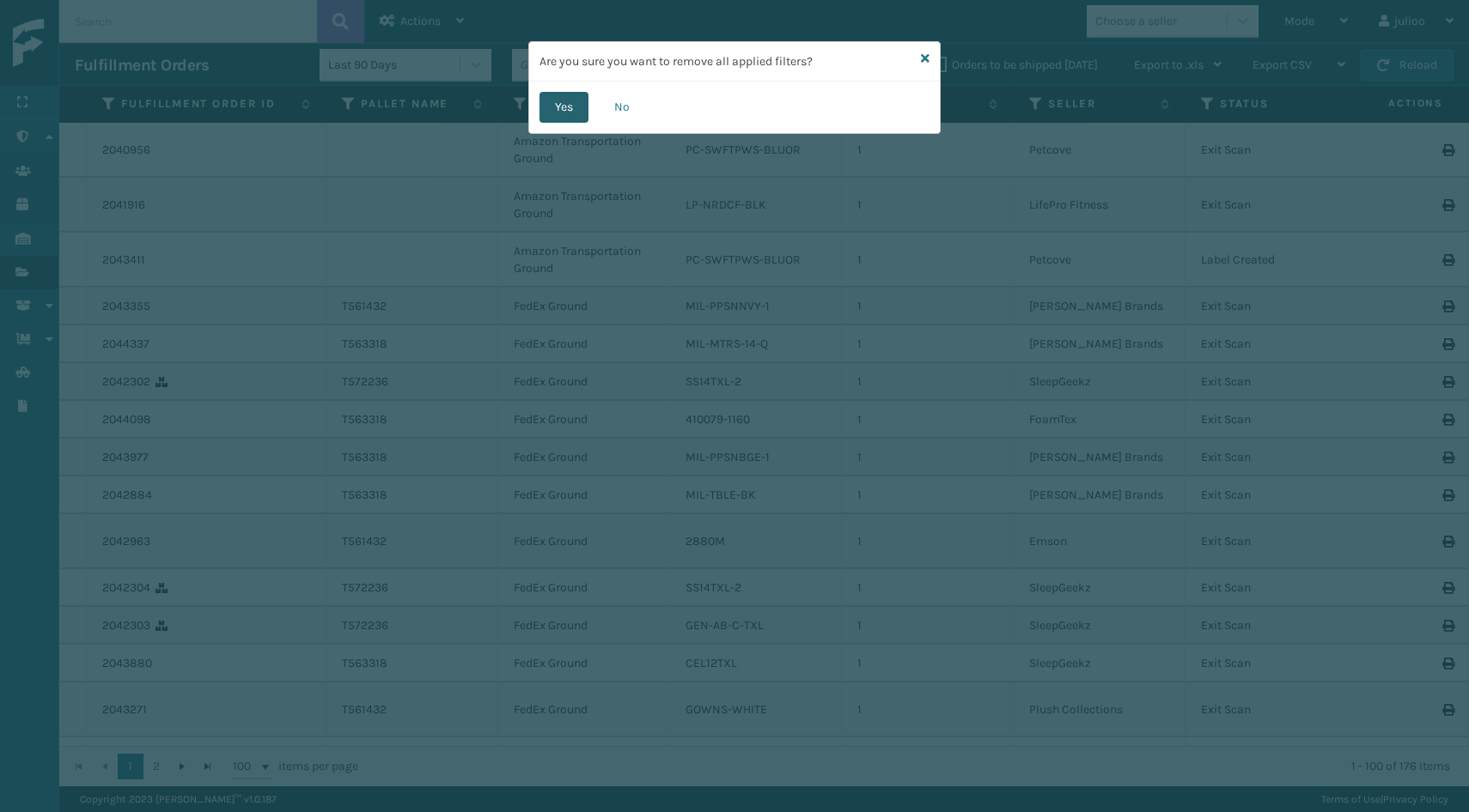
click at [542, 105] on button "Yes" at bounding box center [564, 107] width 49 height 31
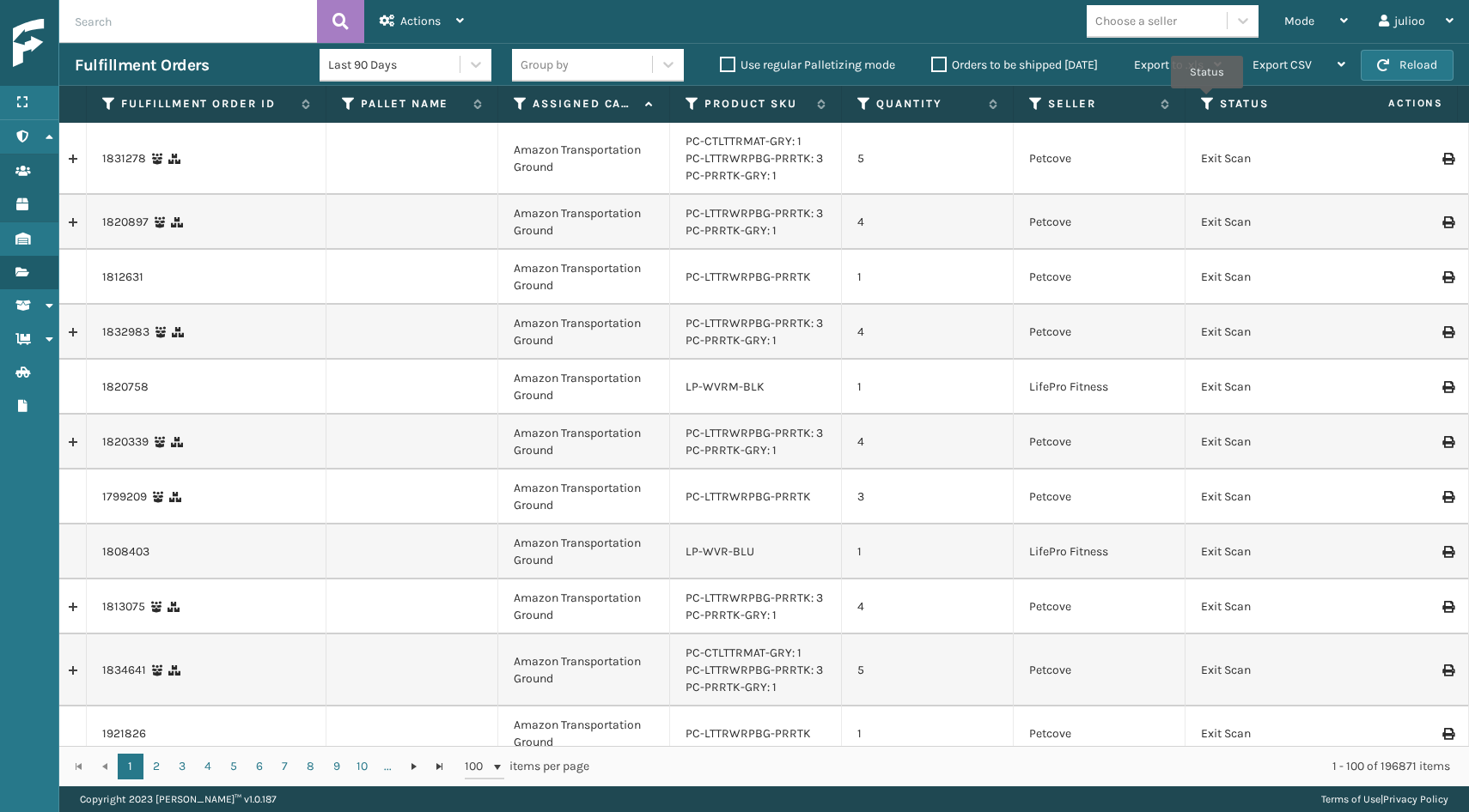
click at [1207, 100] on icon at bounding box center [1208, 104] width 13 height 15
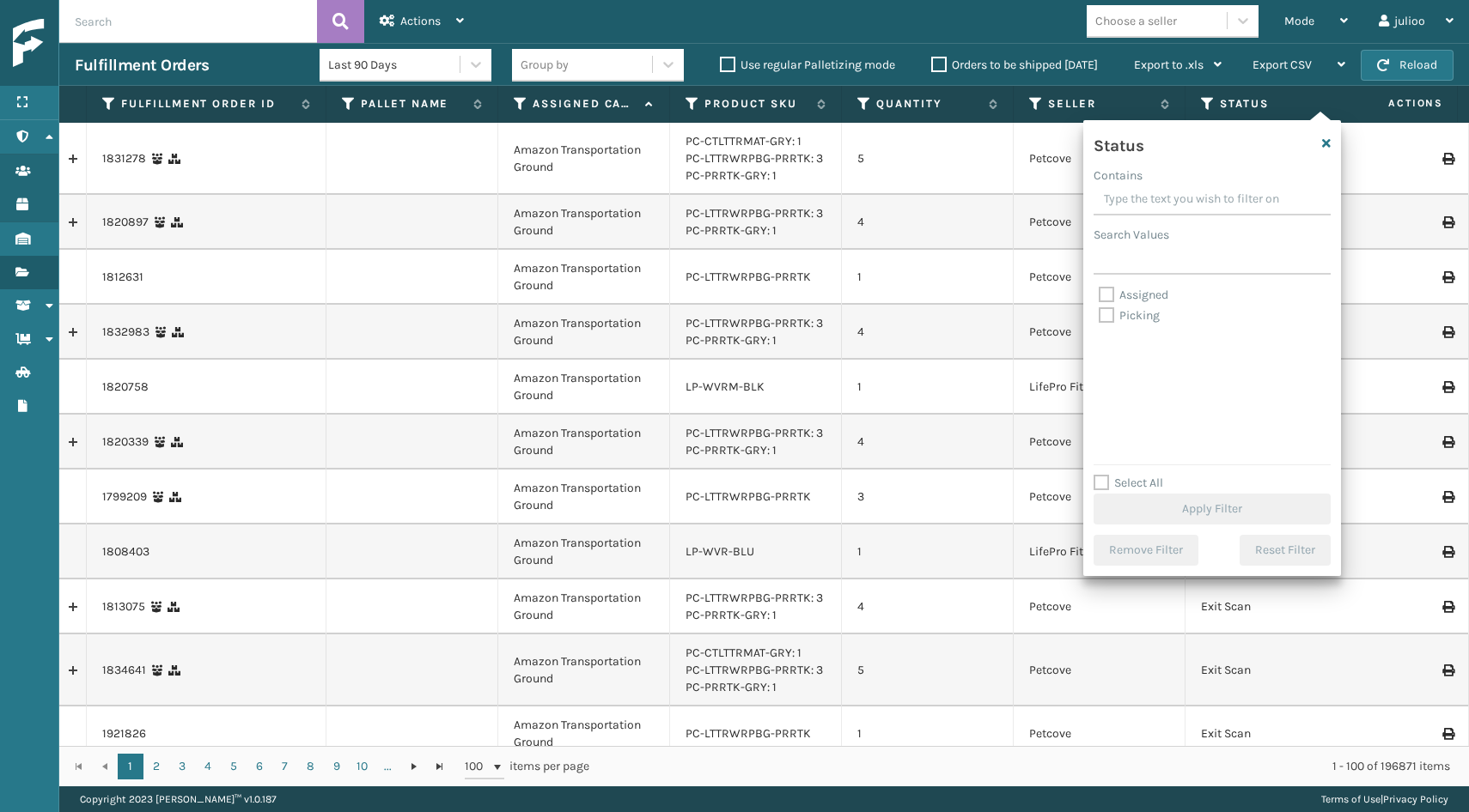
click at [905, 219] on td "4" at bounding box center [928, 222] width 172 height 55
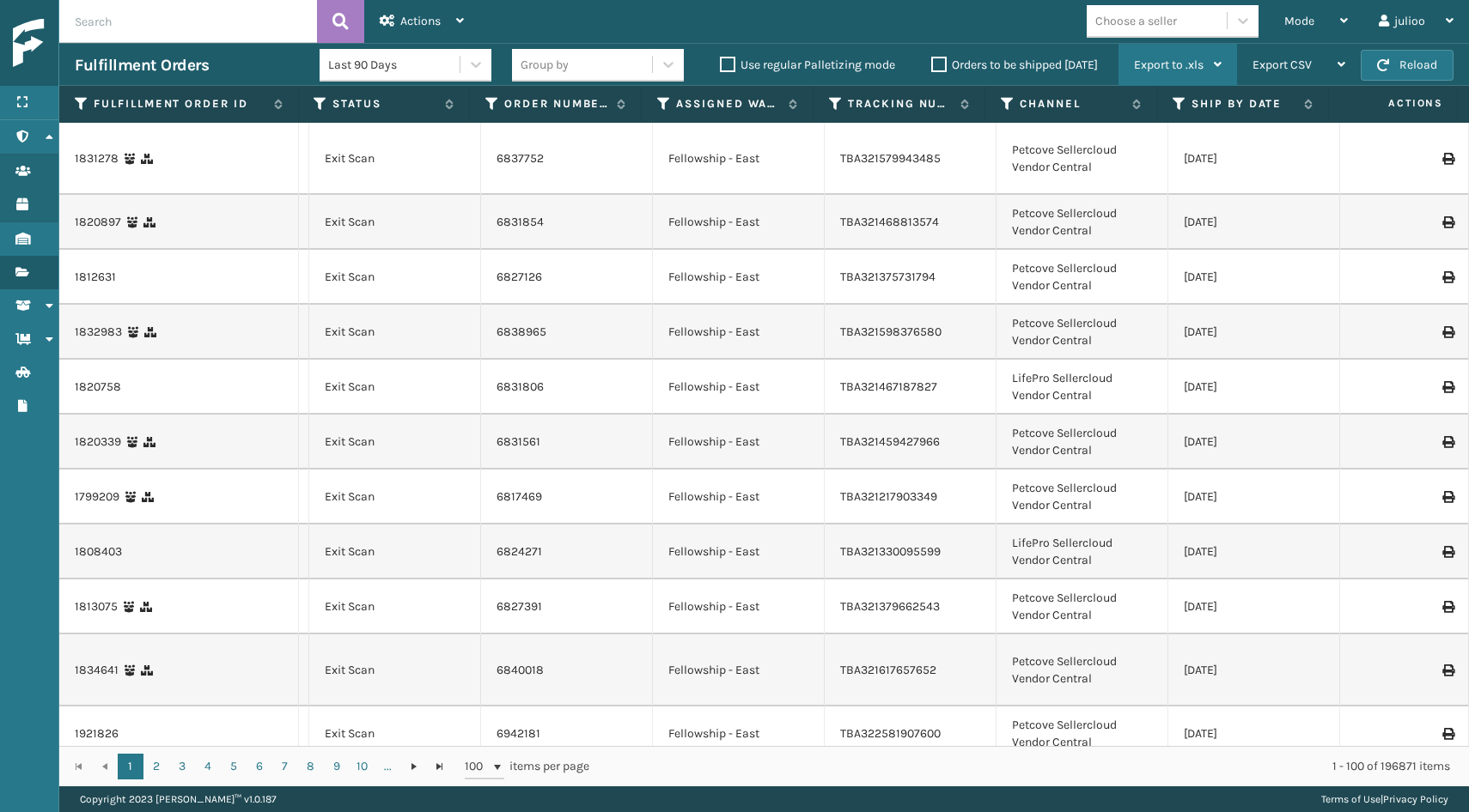
scroll to position [0, 888]
click at [1178, 103] on icon at bounding box center [1179, 104] width 13 height 15
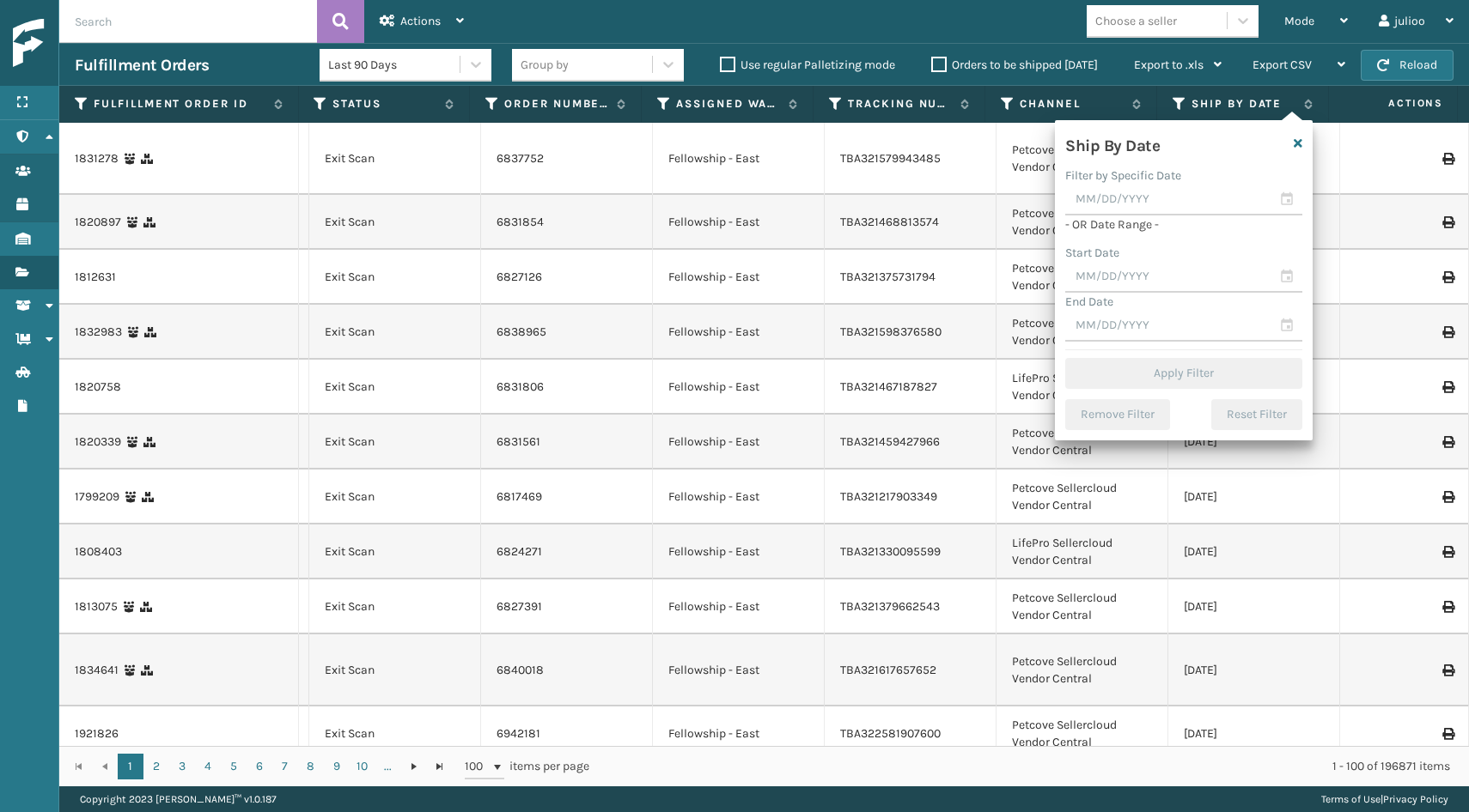
click at [1357, 238] on td at bounding box center [1404, 222] width 129 height 55
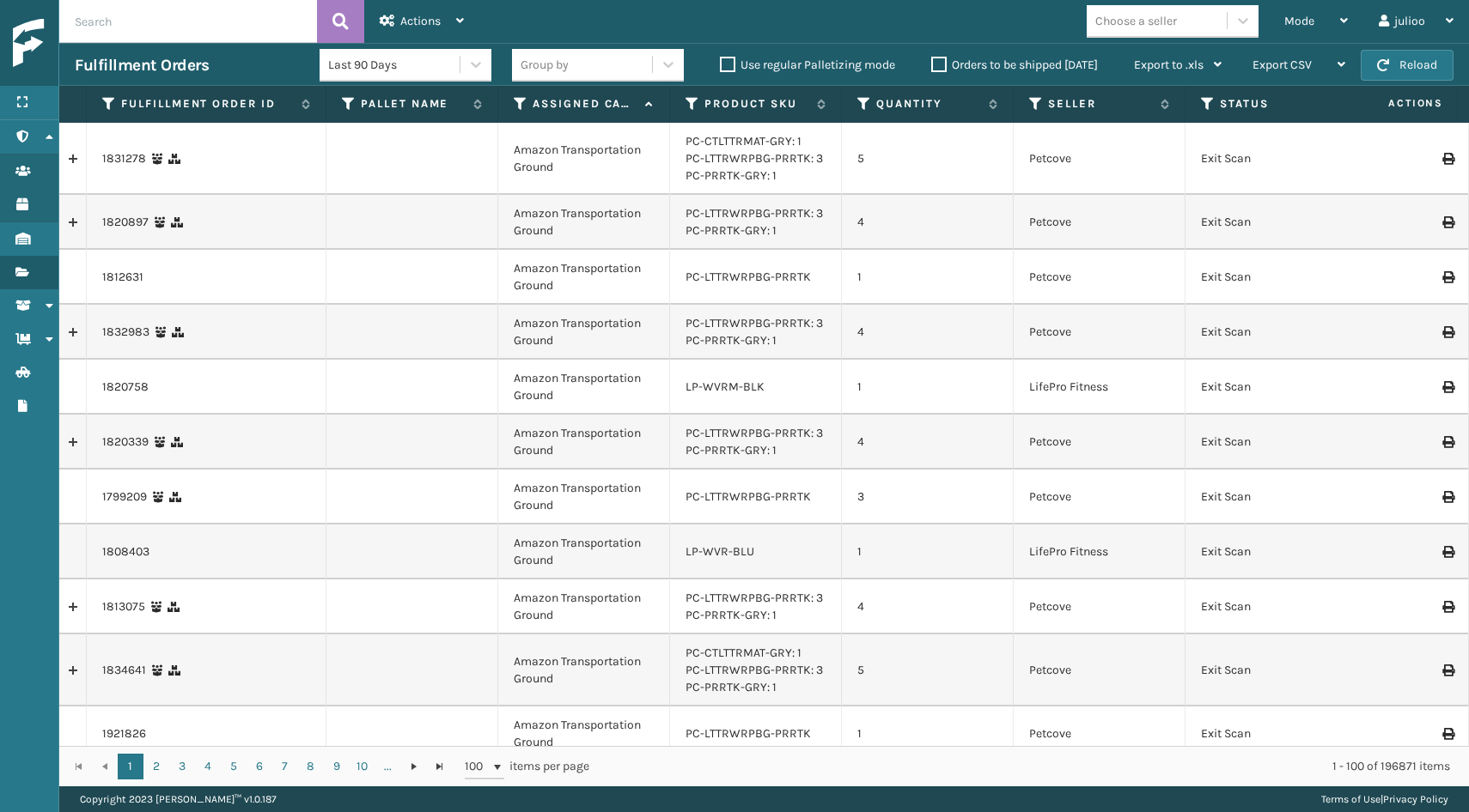
scroll to position [0, 0]
click at [437, 24] on span "Actions" at bounding box center [420, 20] width 40 height 14
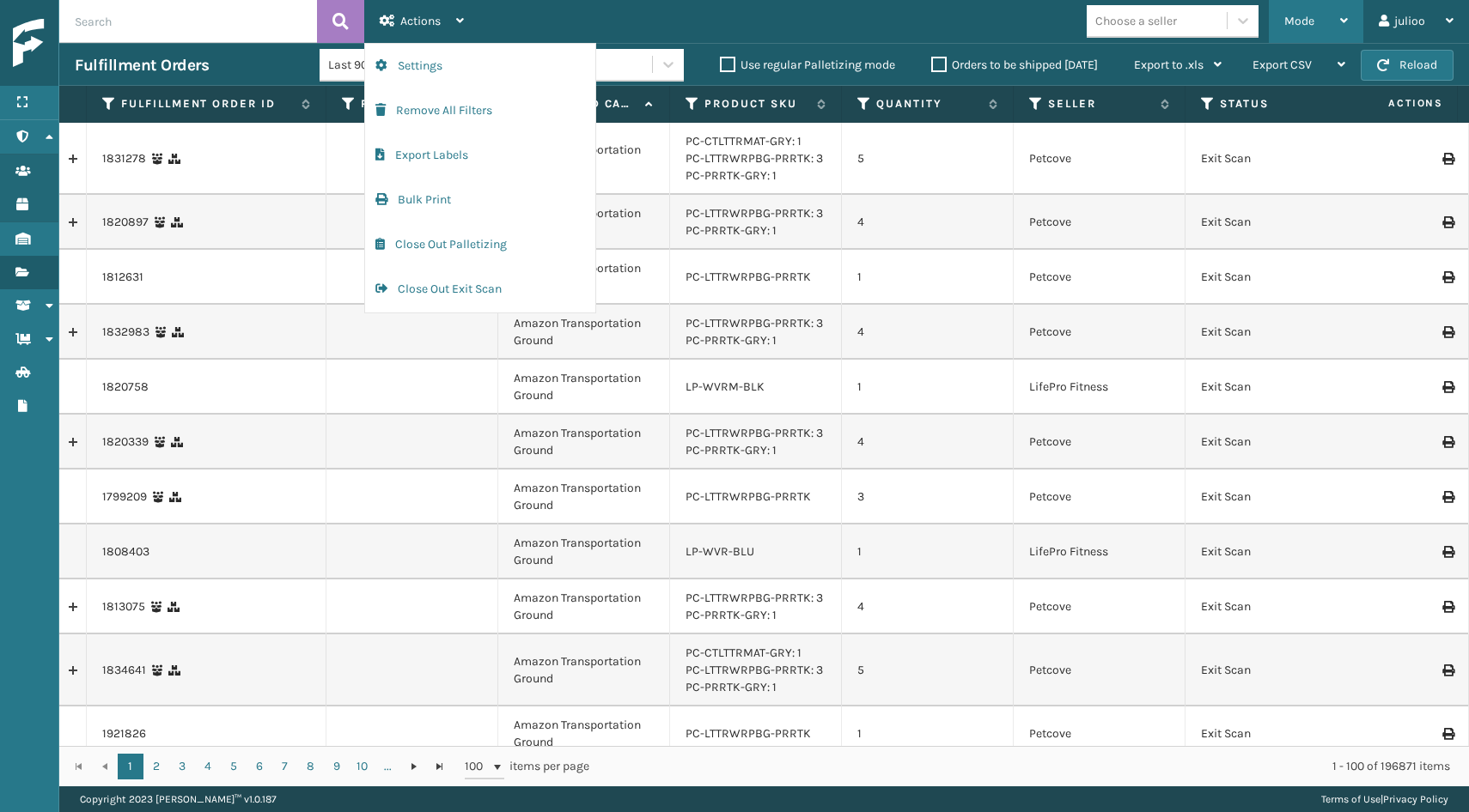
click at [1358, 12] on div "Mode Regular Mode Picking Mode Labeling Mode Exit Scan Mode" at bounding box center [1316, 21] width 95 height 43
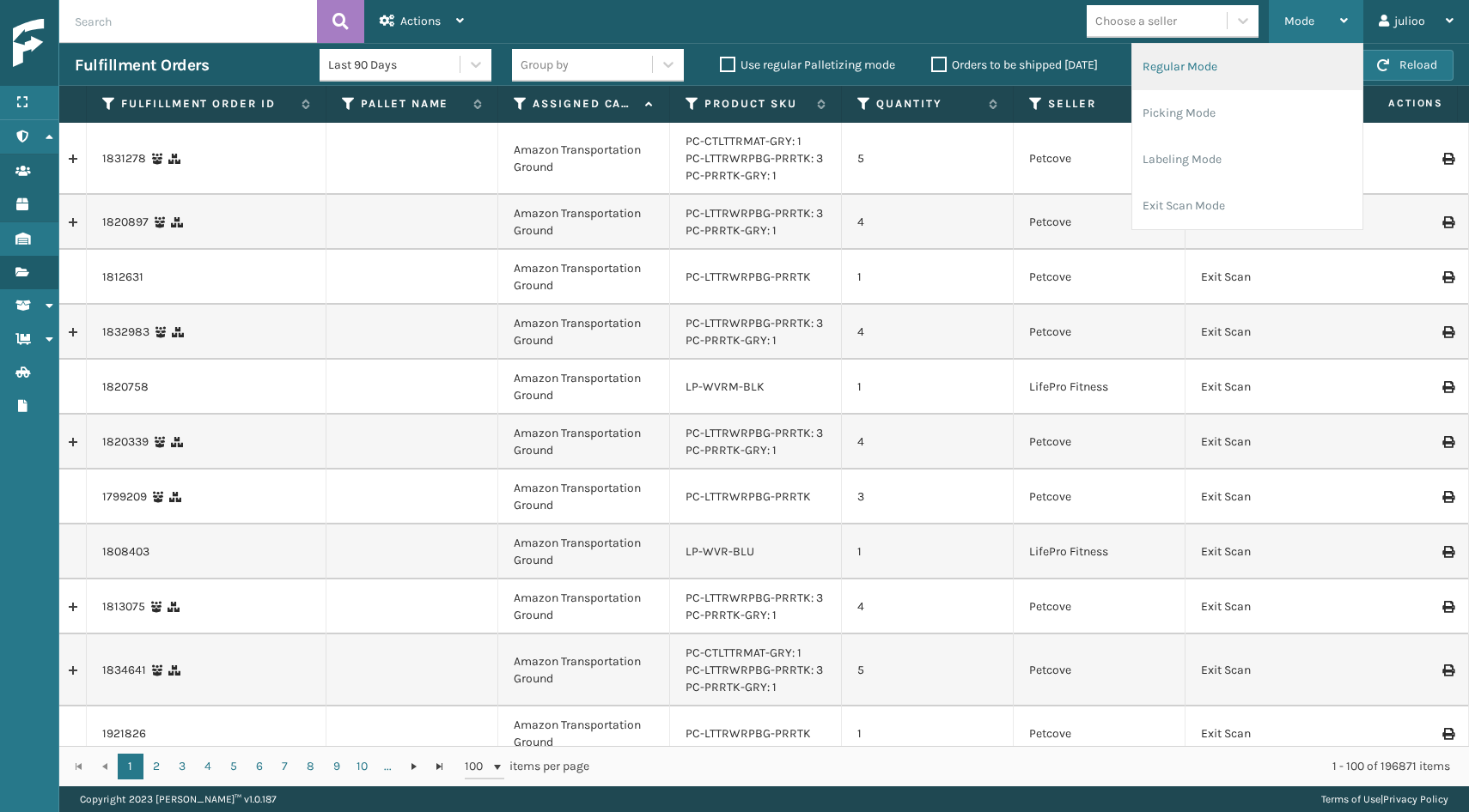
click at [1240, 70] on li "Regular Mode" at bounding box center [1247, 67] width 231 height 46
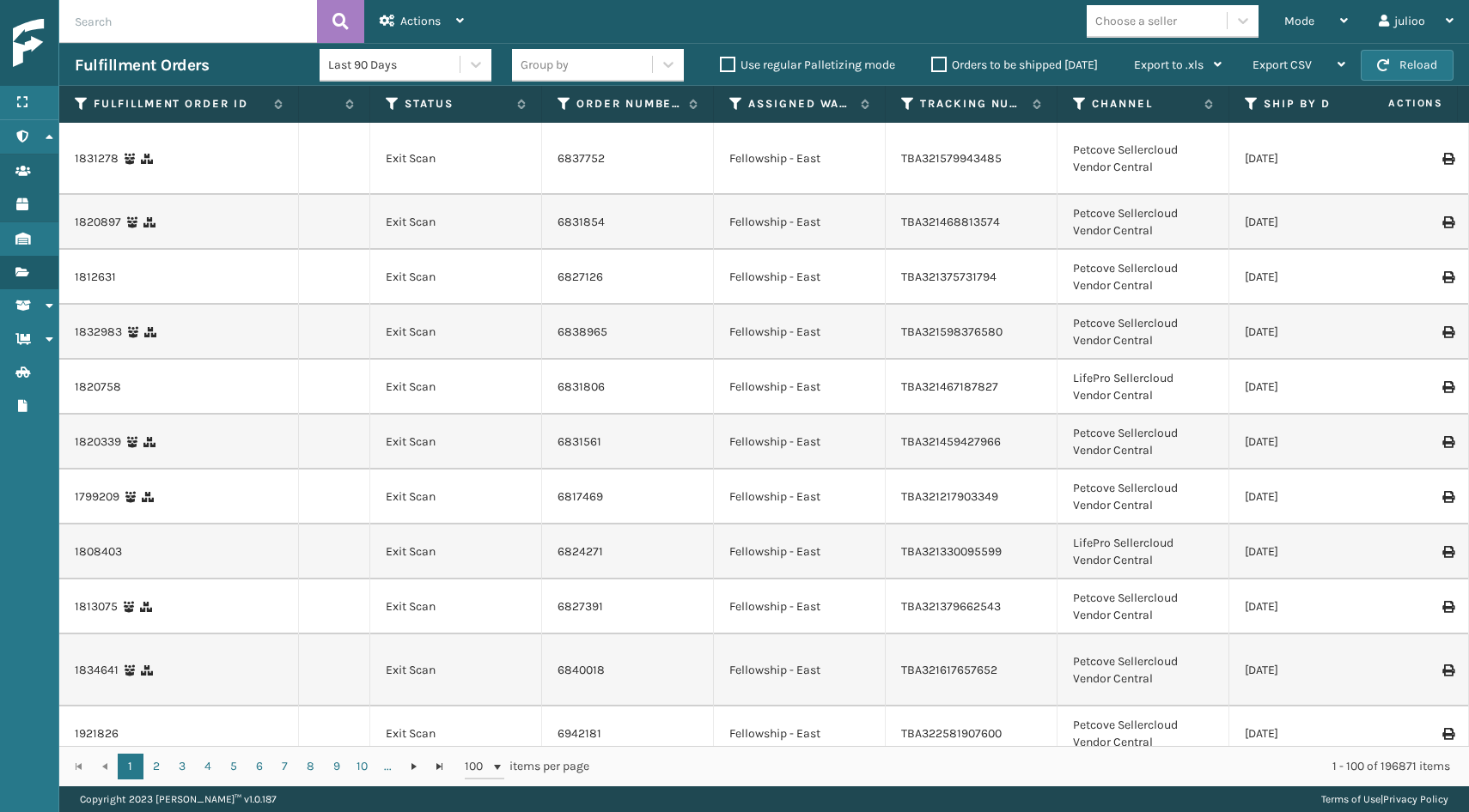
scroll to position [0, 815]
click at [392, 103] on icon at bounding box center [392, 104] width 13 height 15
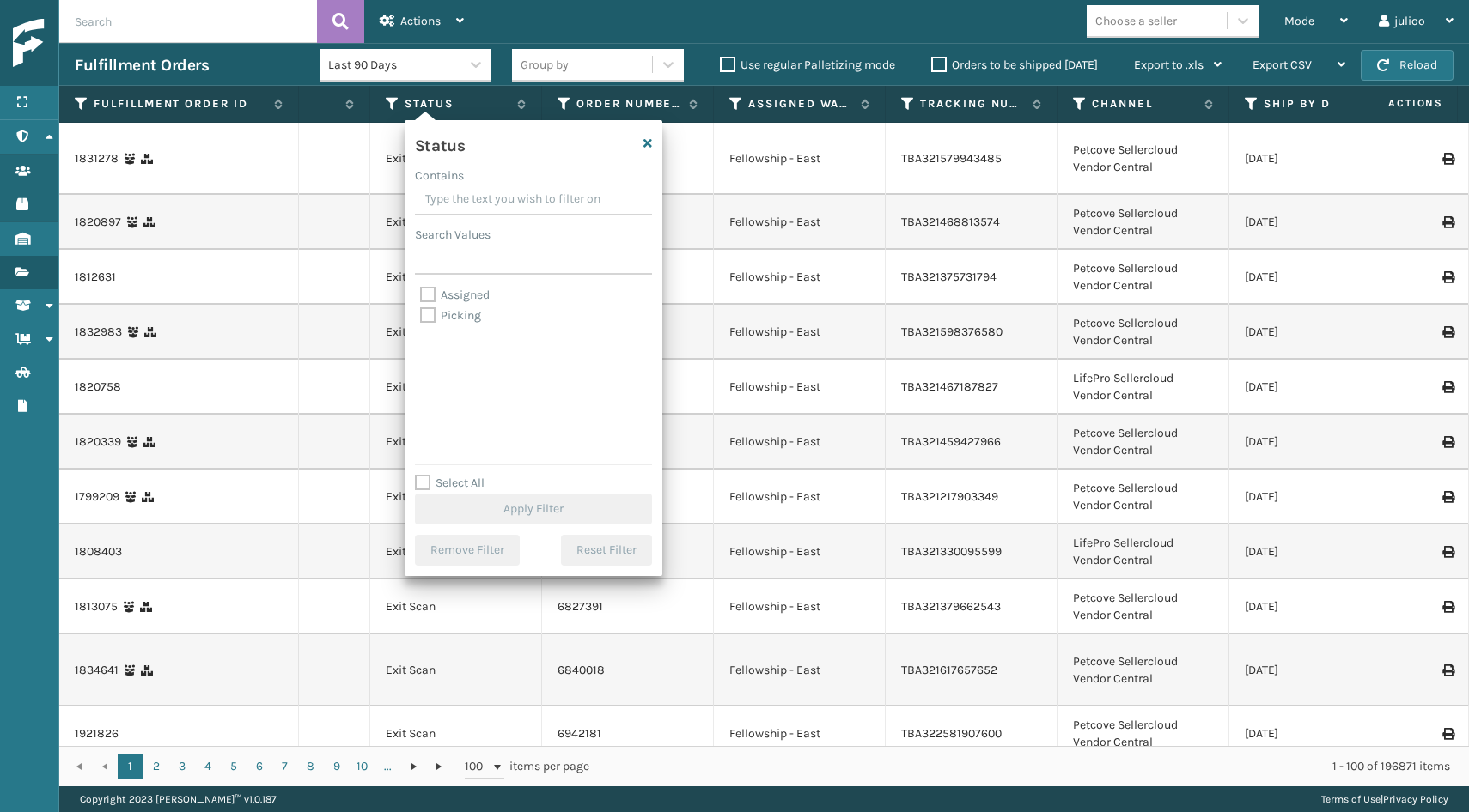
click at [1208, 230] on td "Petcove Sellercloud Vendor Central" at bounding box center [1144, 222] width 172 height 55
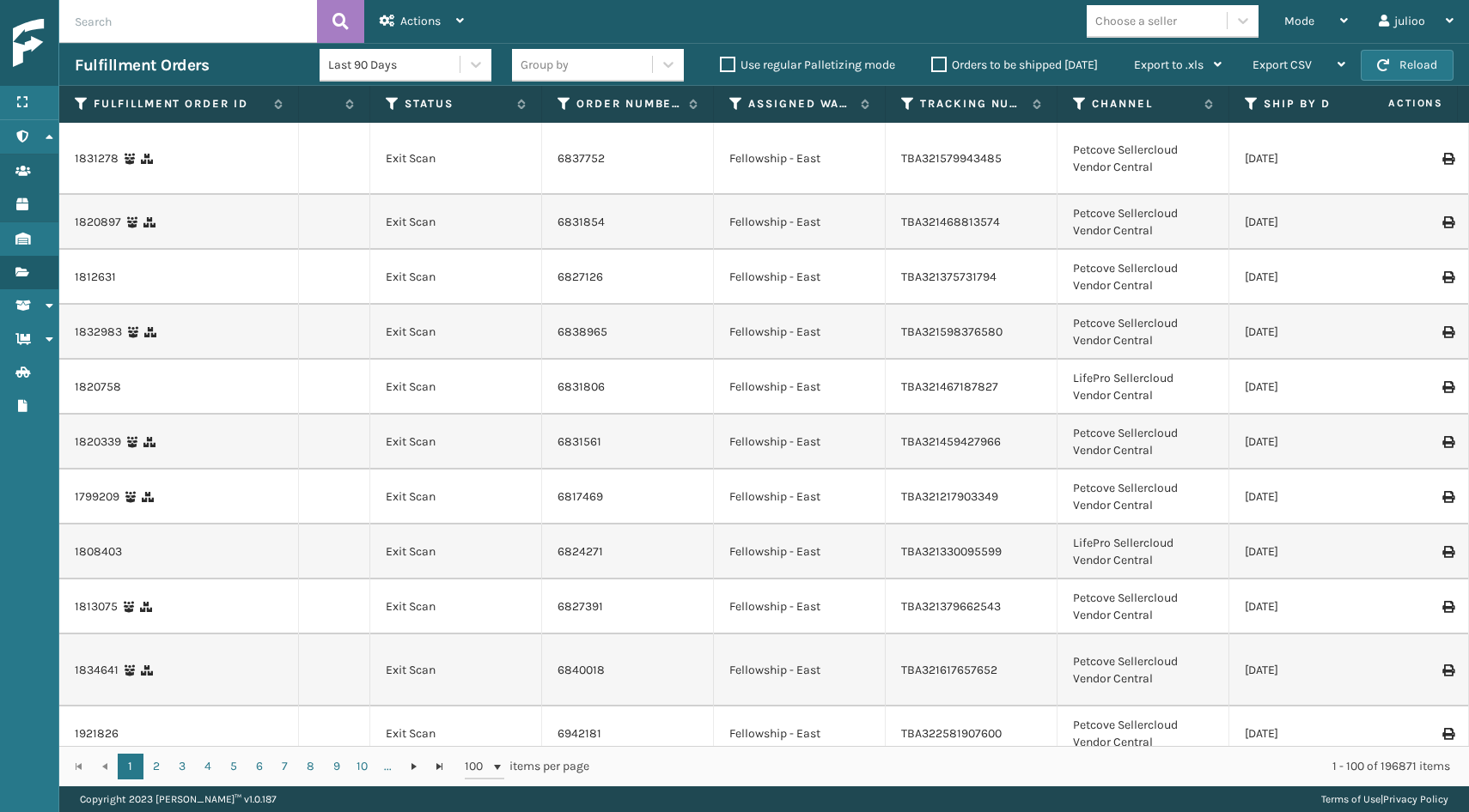
click at [1254, 104] on icon at bounding box center [1252, 104] width 13 height 15
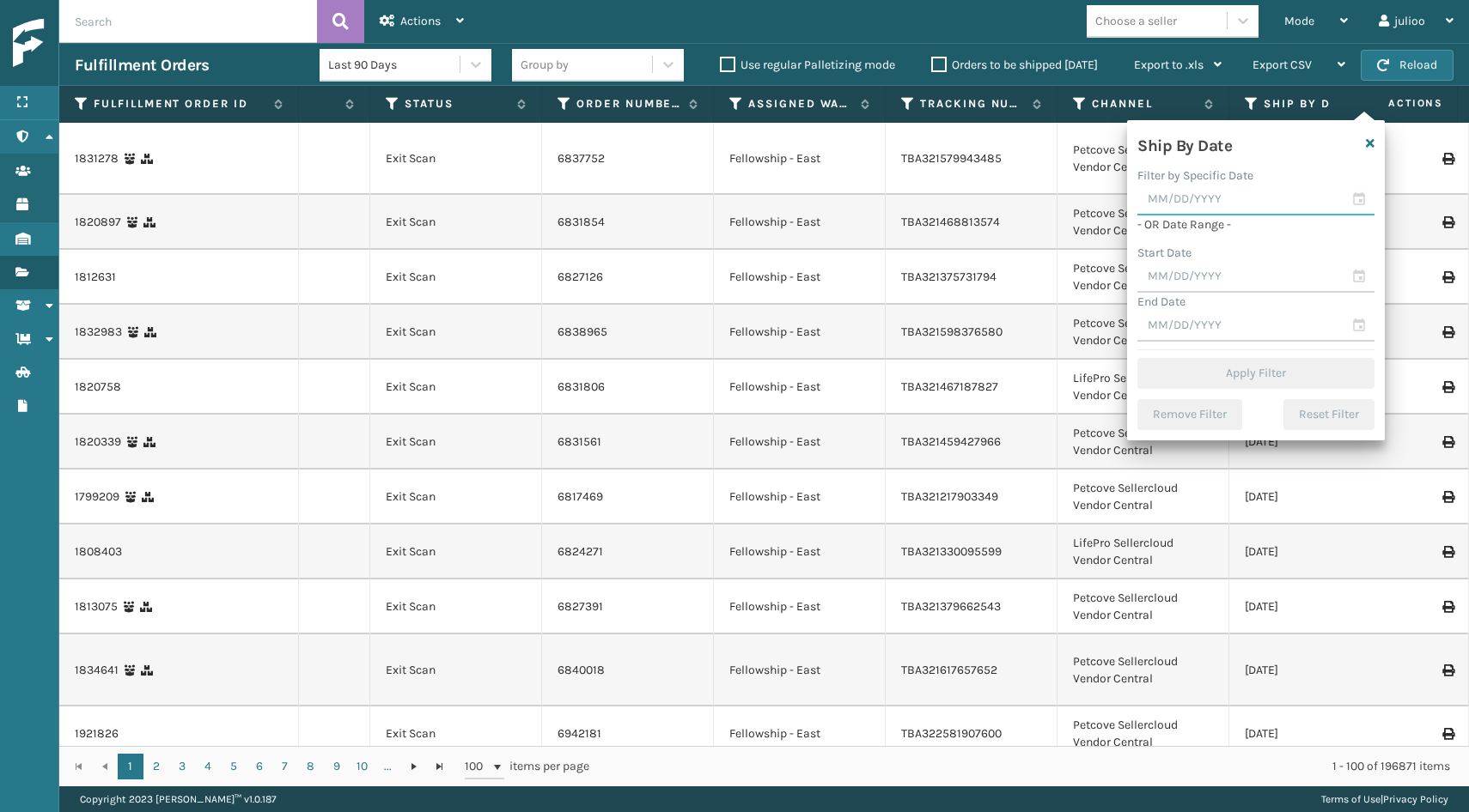
click at [1368, 201] on input "text" at bounding box center [1257, 200] width 237 height 31
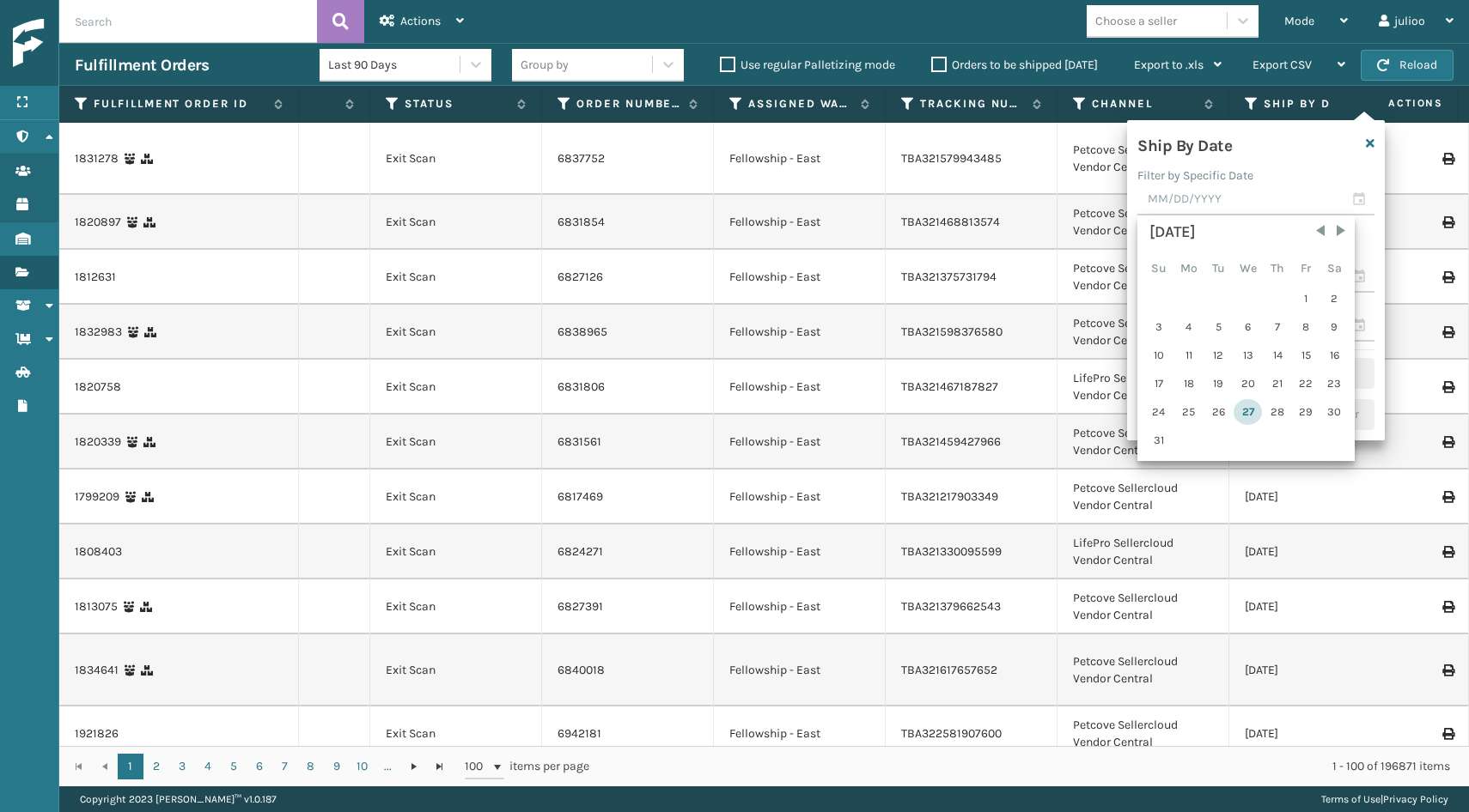
click at [1239, 413] on div "27" at bounding box center [1248, 411] width 29 height 26
type input "[DATE]"
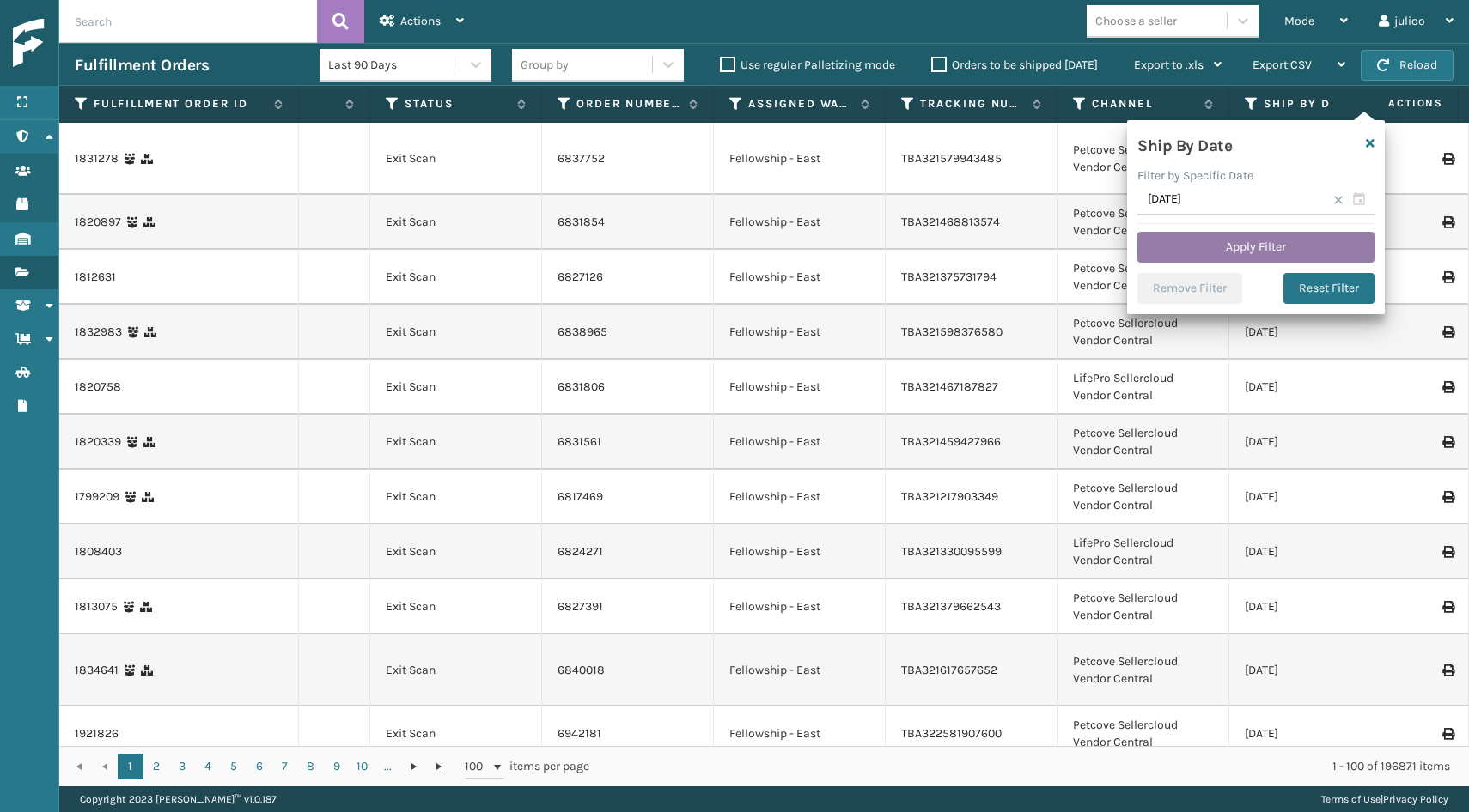
click at [1264, 242] on button "Apply Filter" at bounding box center [1257, 247] width 237 height 31
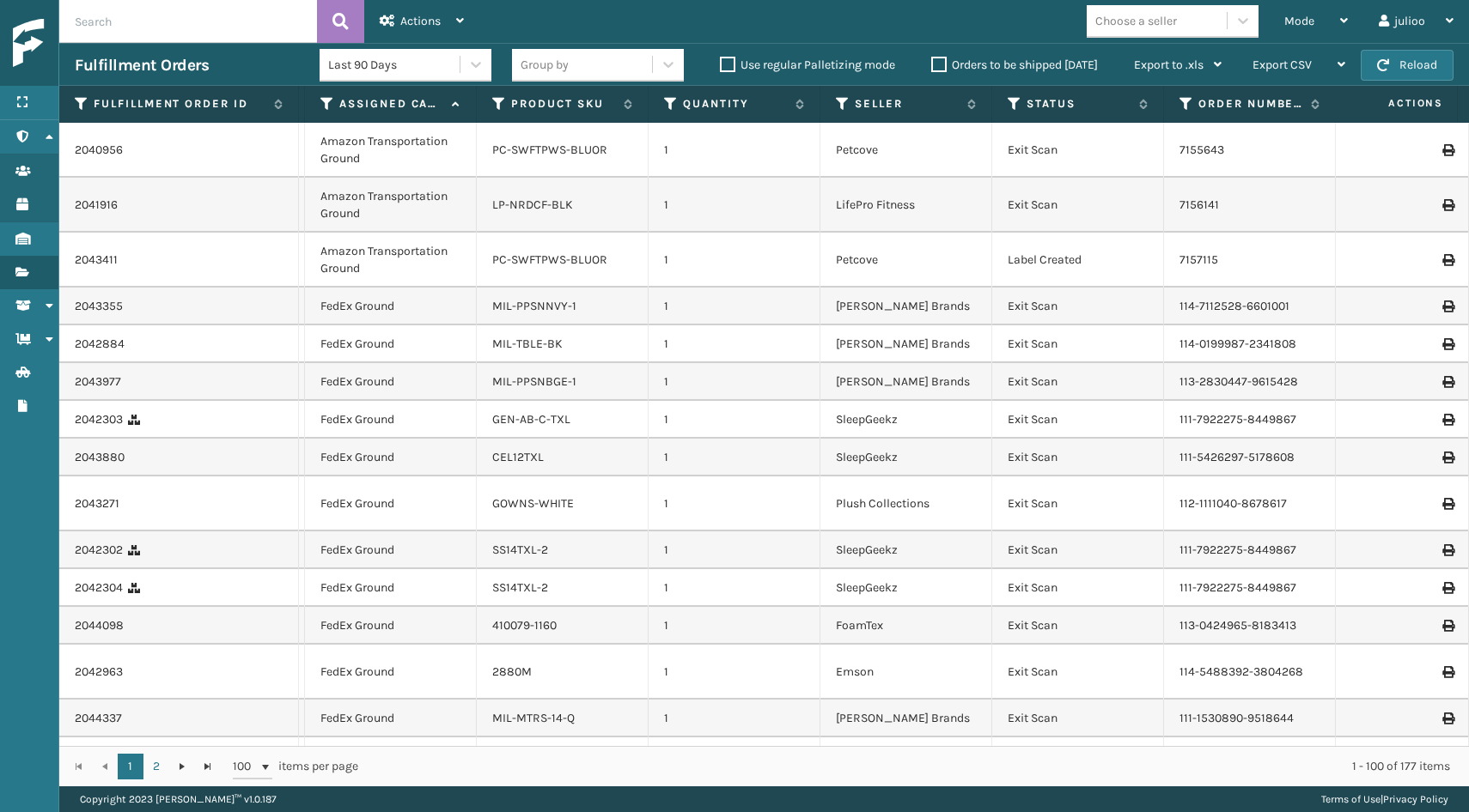
scroll to position [0, 241]
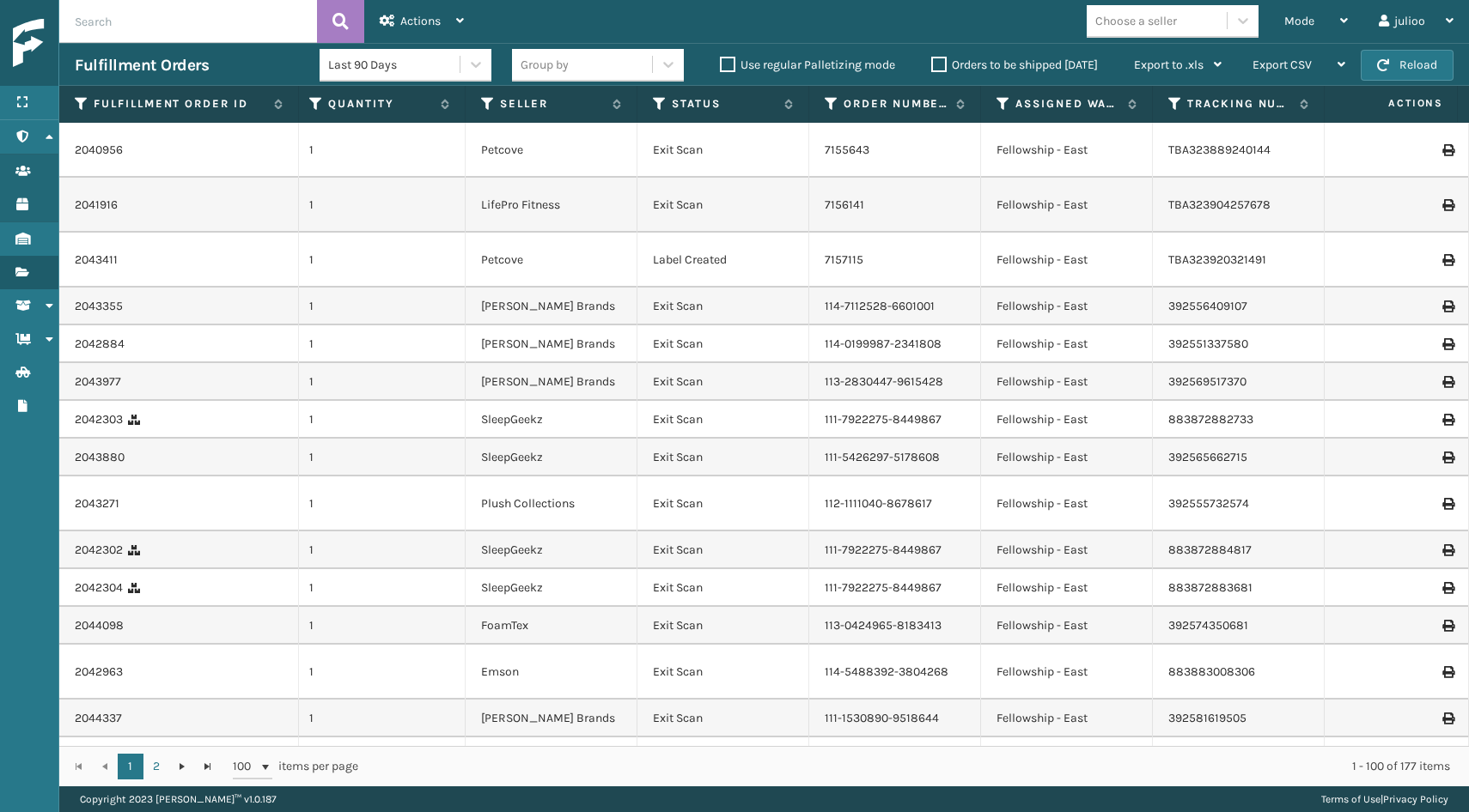
click at [1442, 263] on icon at bounding box center [1447, 260] width 11 height 12
